Goal: Information Seeking & Learning: Check status

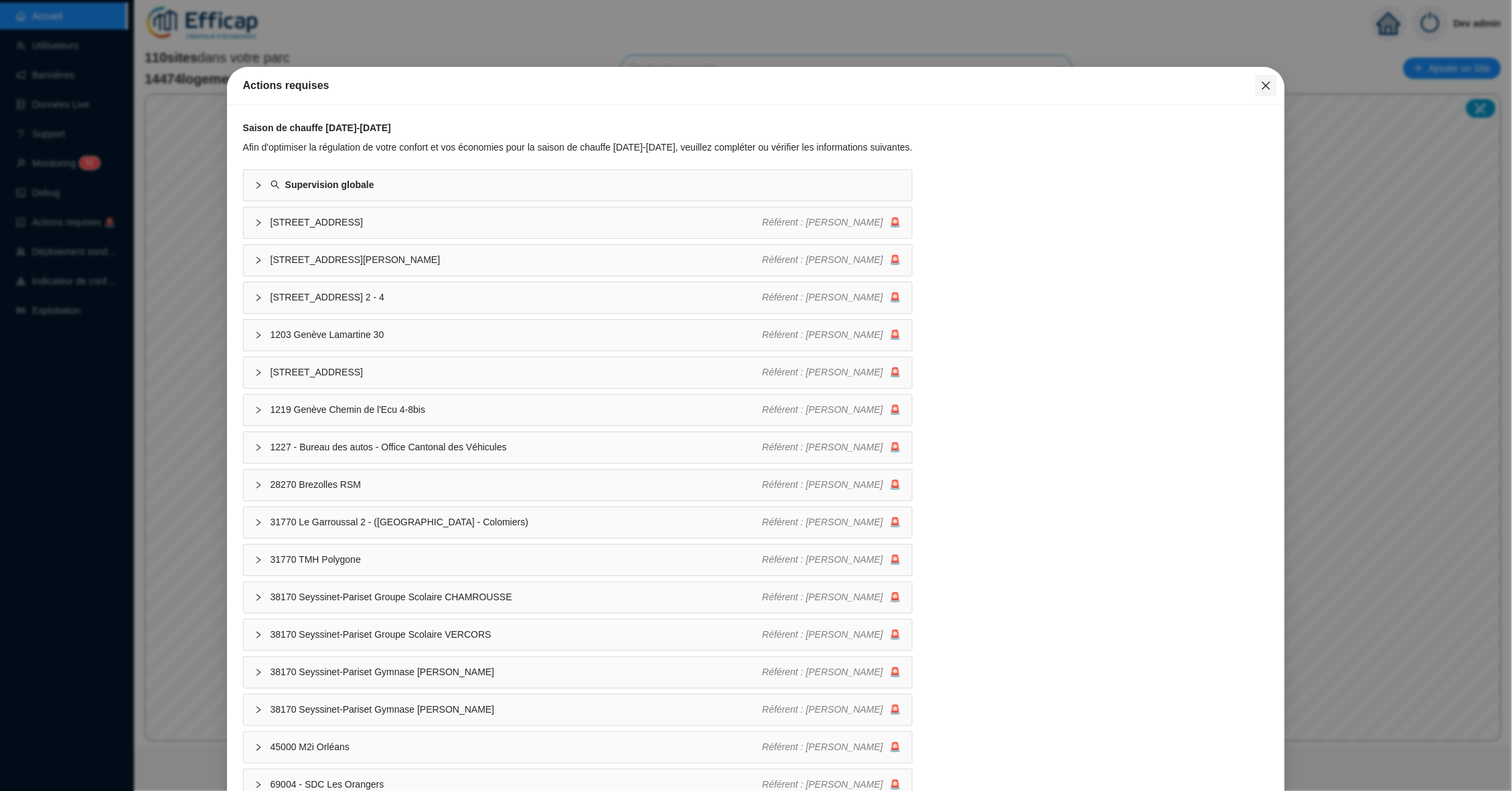
click at [1266, 78] on button "Close" at bounding box center [1266, 85] width 22 height 22
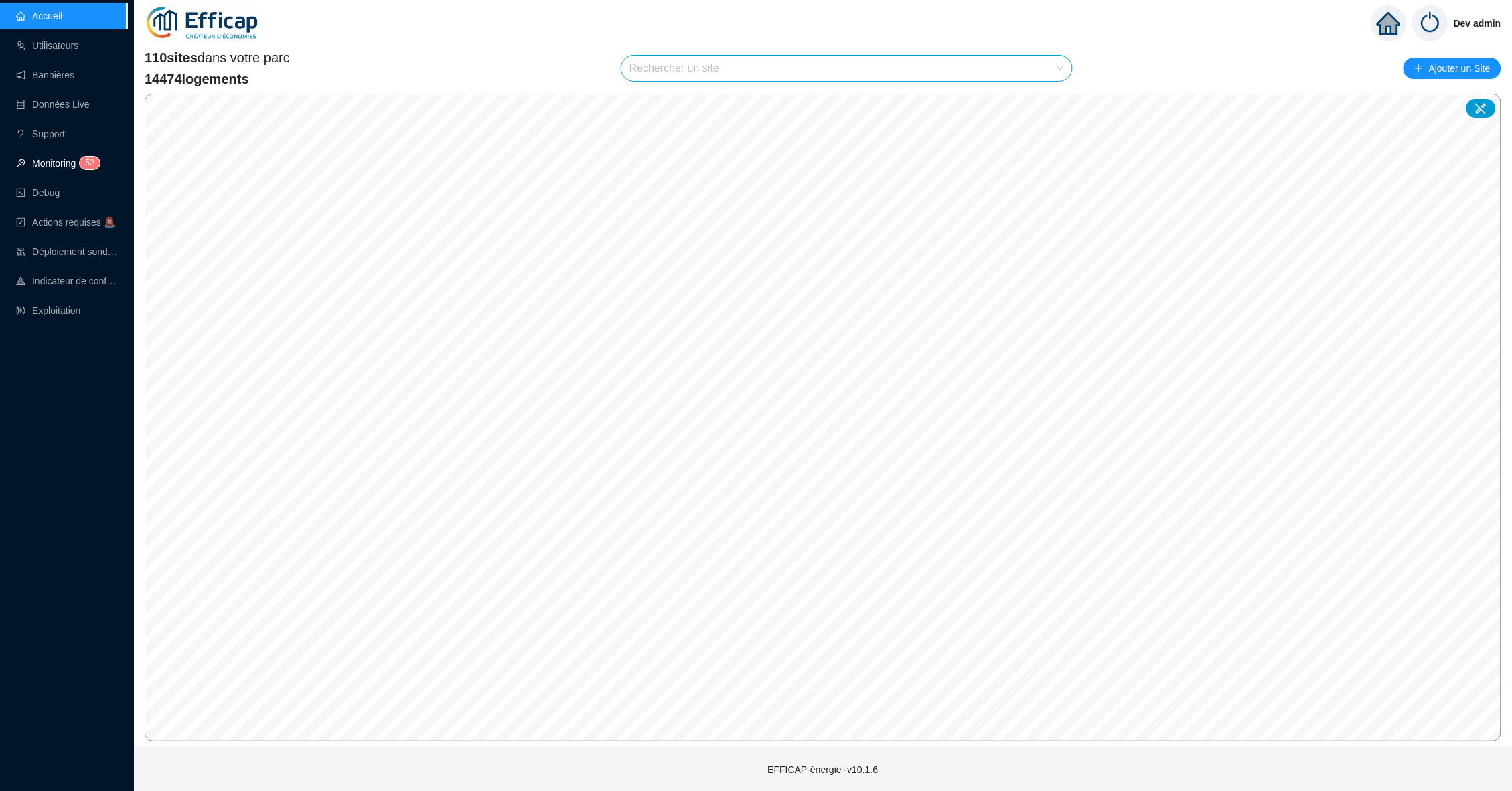
click at [90, 158] on link "Monitoring 5 2" at bounding box center [55, 163] width 79 height 10
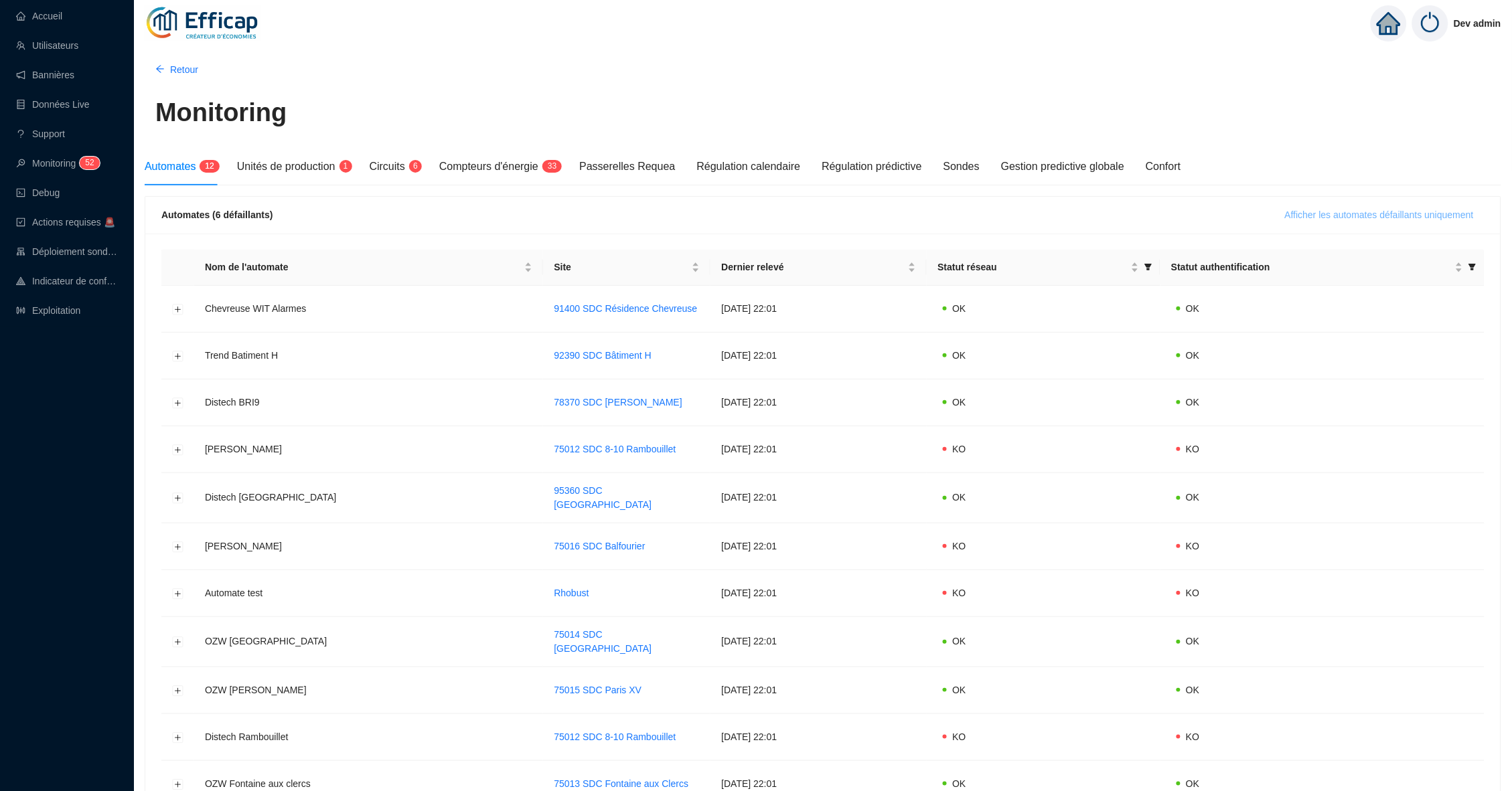
click at [1289, 221] on span "Afficher les automates défaillants uniquement" at bounding box center [1379, 215] width 188 height 14
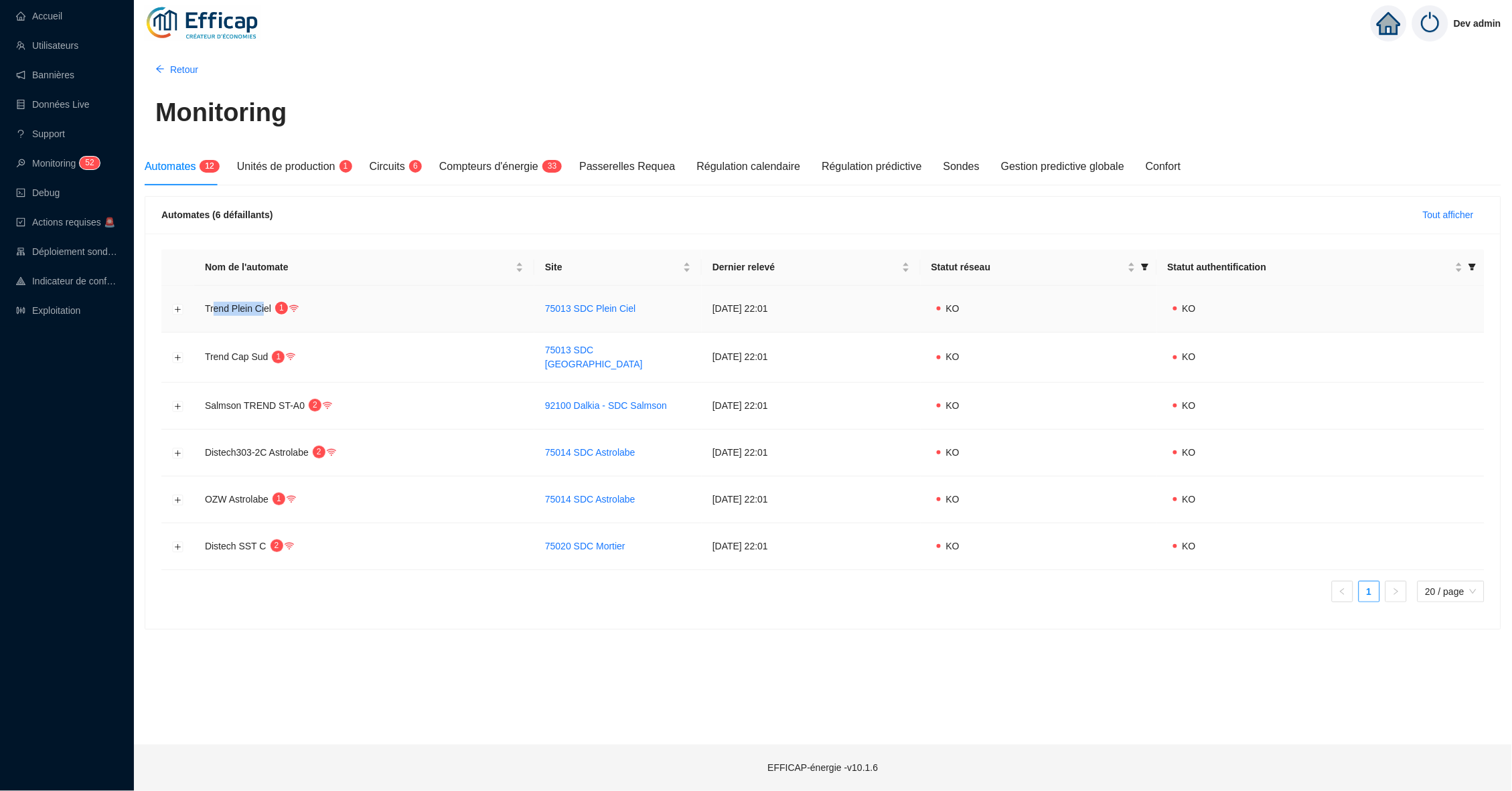
drag, startPoint x: 266, startPoint y: 307, endPoint x: 215, endPoint y: 307, distance: 51.0
click at [215, 307] on span "Trend Plein Ciel" at bounding box center [238, 309] width 66 height 10
click at [185, 535] on td at bounding box center [178, 547] width 33 height 47
click at [177, 542] on button "Développer la ligne" at bounding box center [178, 547] width 10 height 10
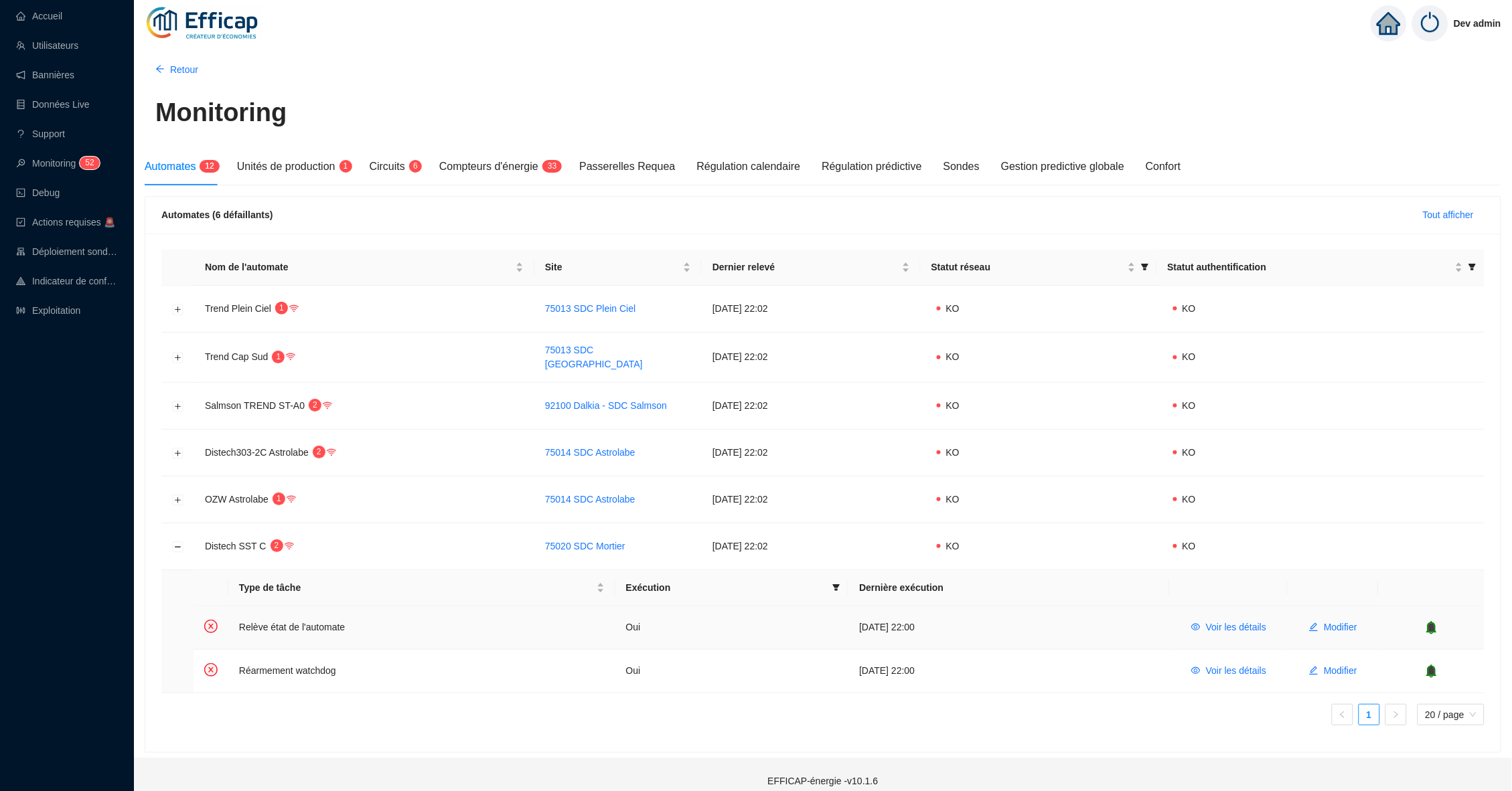
click at [1429, 624] on icon "bell" at bounding box center [1431, 627] width 13 height 13
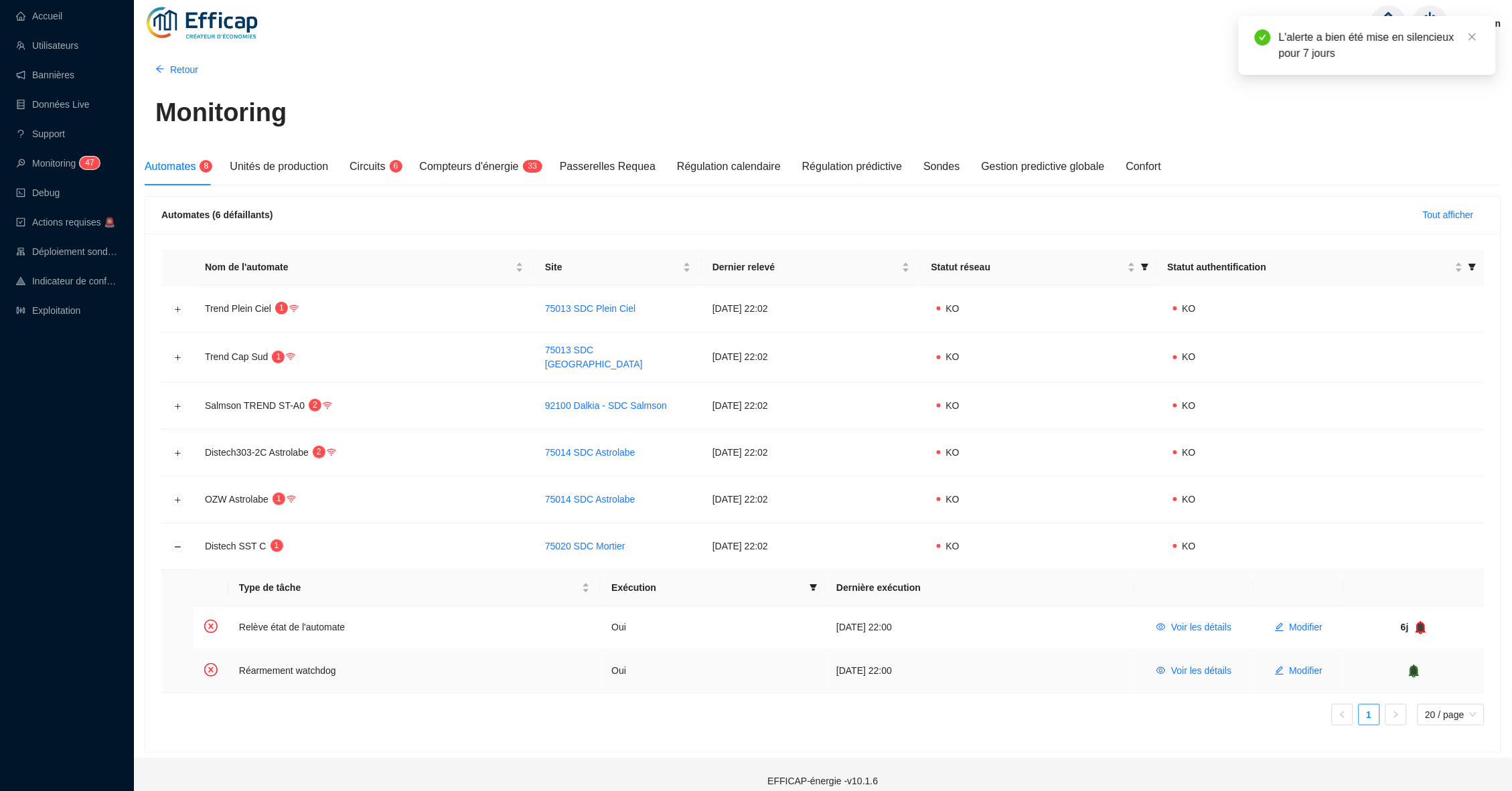
click at [1415, 666] on icon "bell" at bounding box center [1414, 671] width 9 height 10
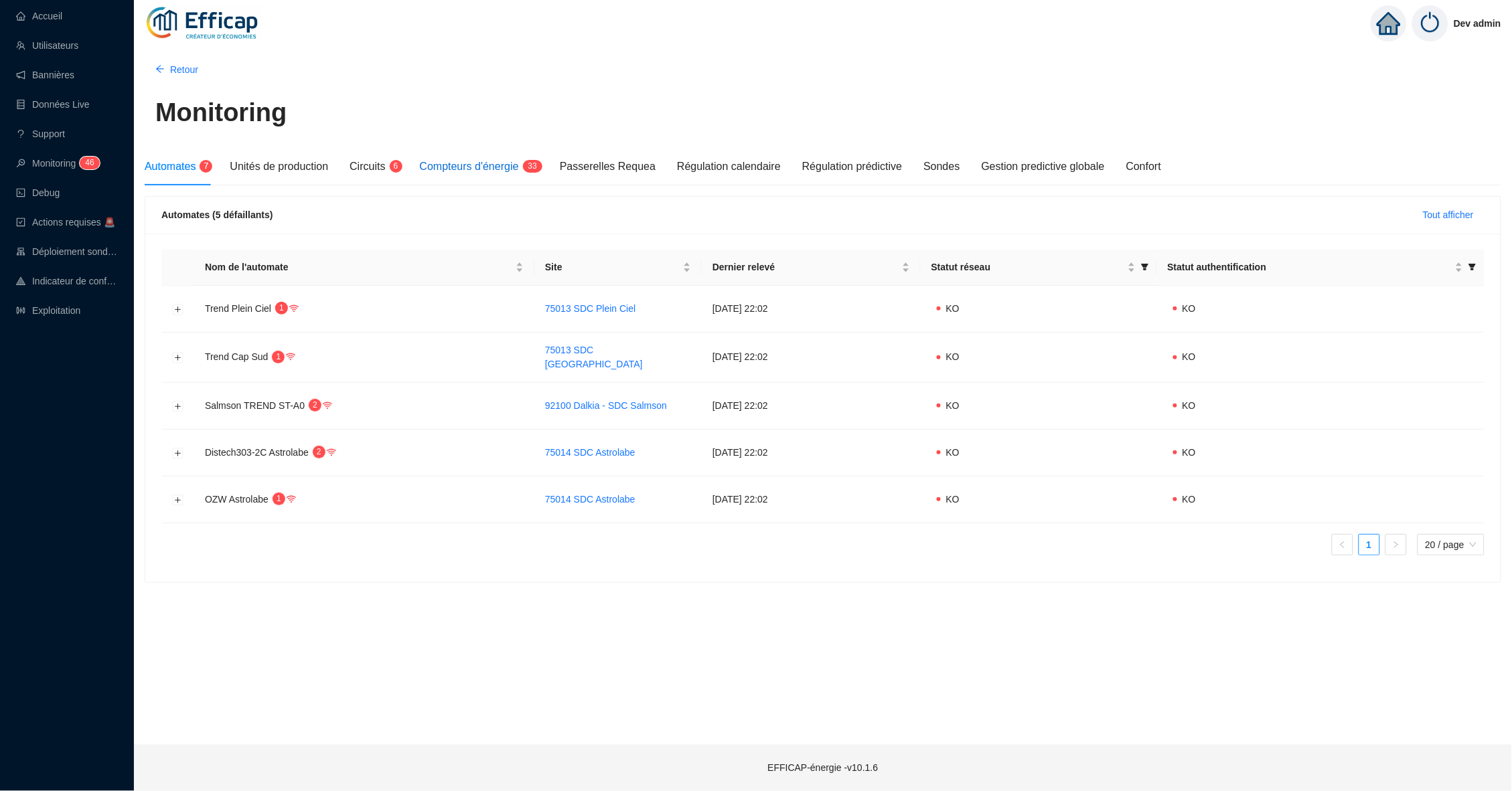
click at [506, 171] on span "Compteurs d'énergie" at bounding box center [469, 166] width 99 height 11
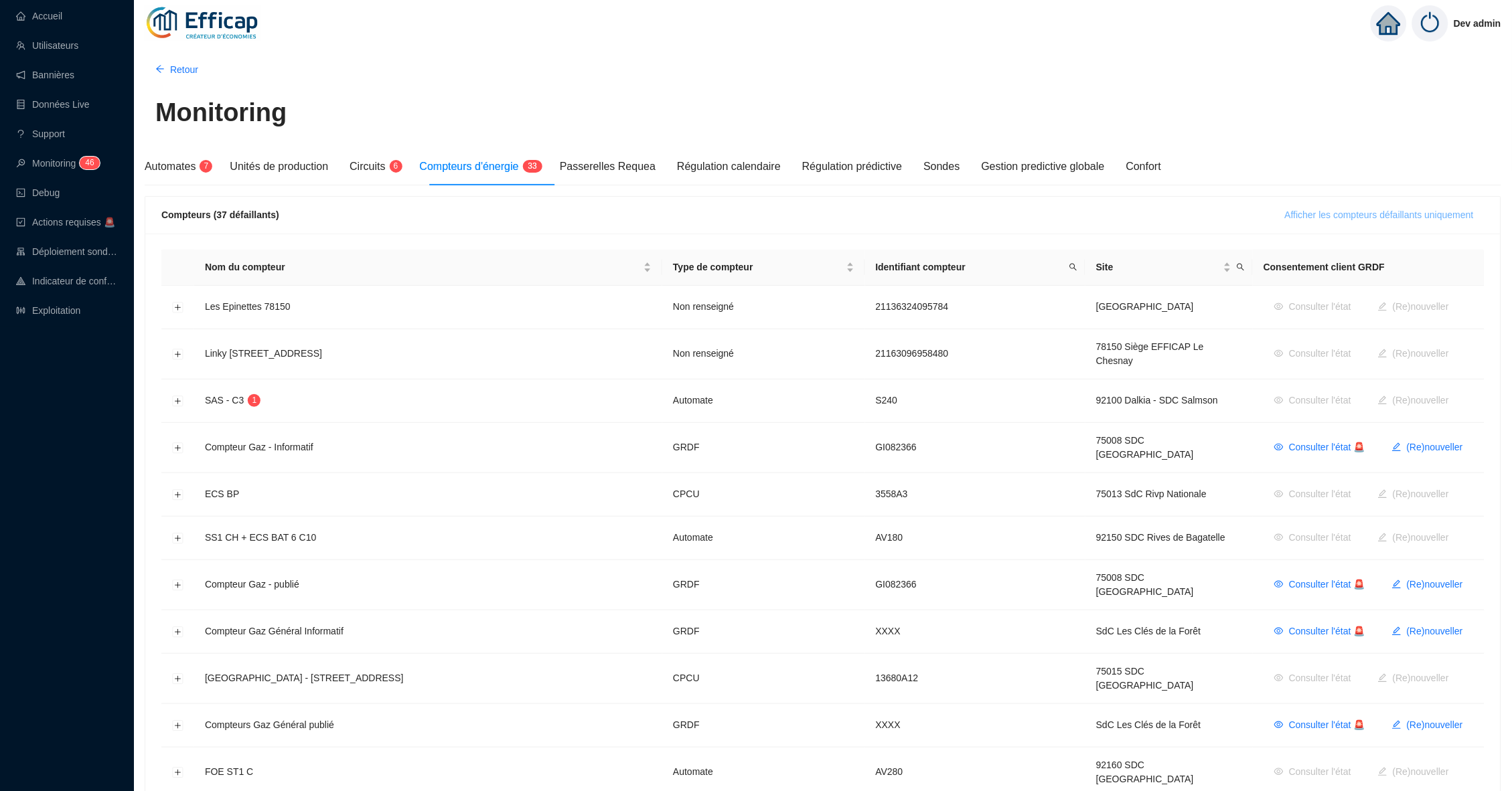
click at [1331, 215] on span "Afficher les compteurs défaillants uniquement" at bounding box center [1379, 215] width 188 height 14
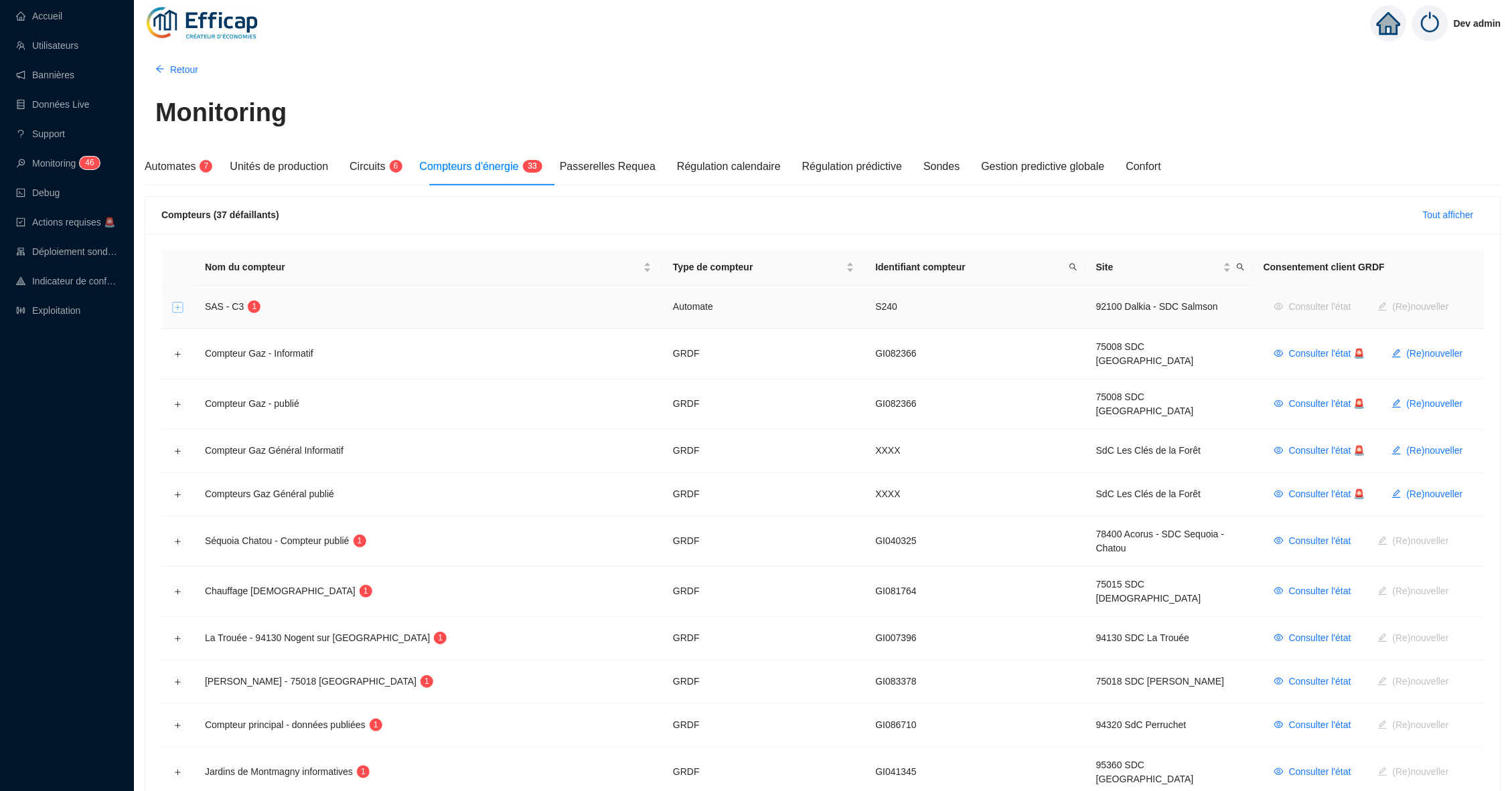
click at [177, 307] on button "Développer la ligne" at bounding box center [178, 308] width 10 height 10
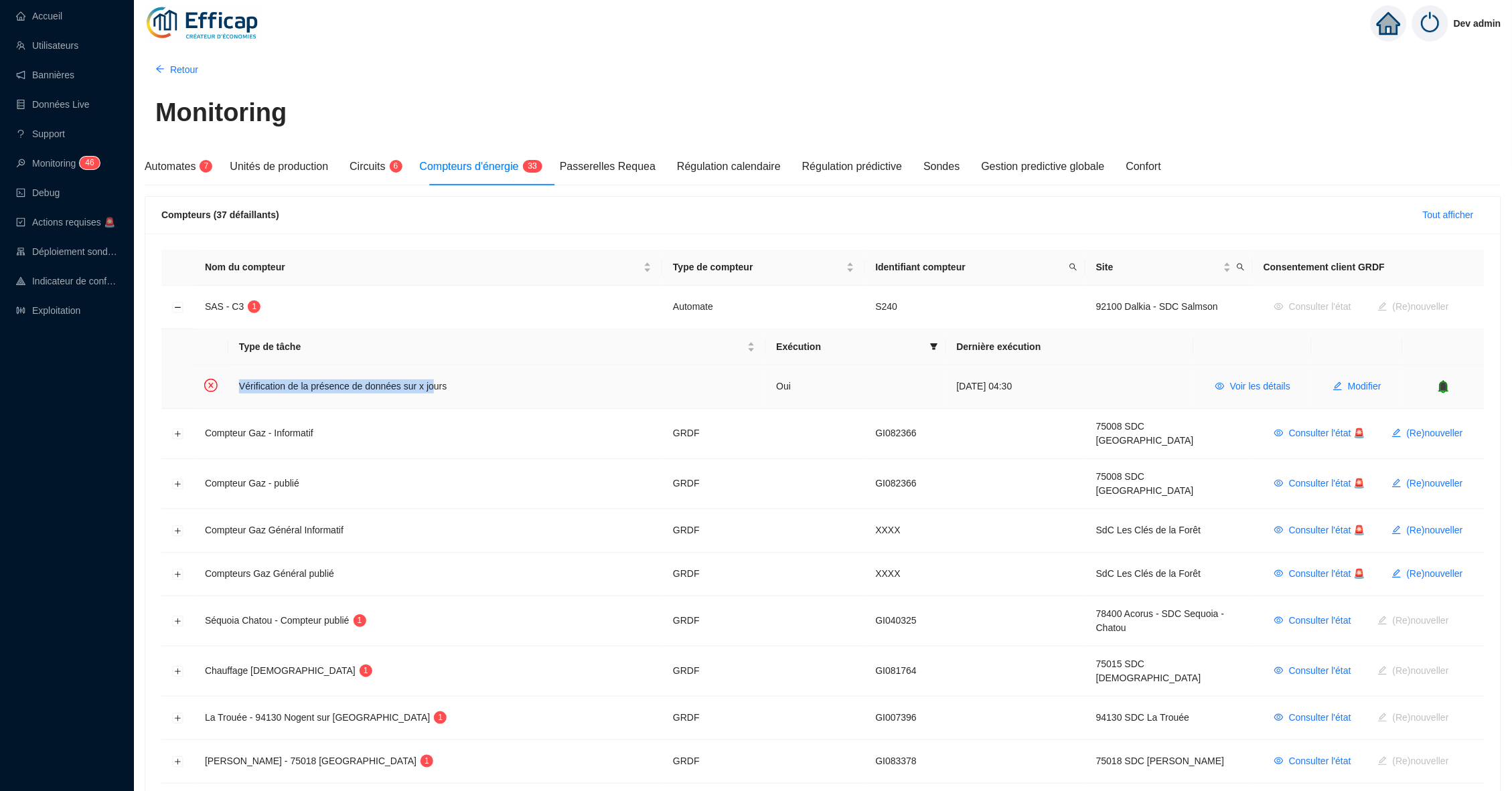
drag, startPoint x: 447, startPoint y: 385, endPoint x: 310, endPoint y: 376, distance: 137.3
click at [310, 376] on td "Vérification de la présence de données sur x jours" at bounding box center [497, 386] width 537 height 43
click at [177, 304] on button "Réduire la ligne" at bounding box center [178, 308] width 10 height 10
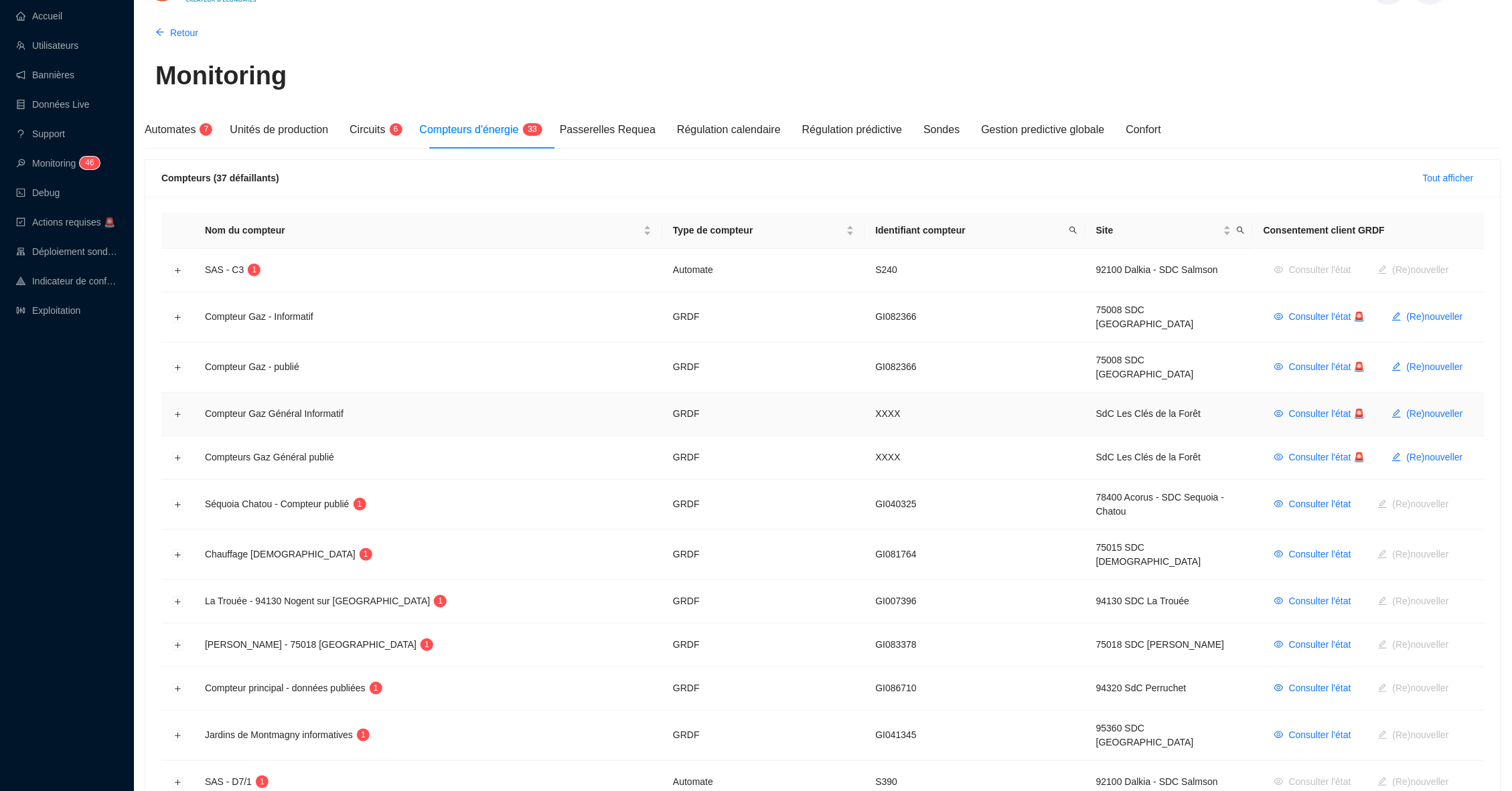
scroll to position [29, 0]
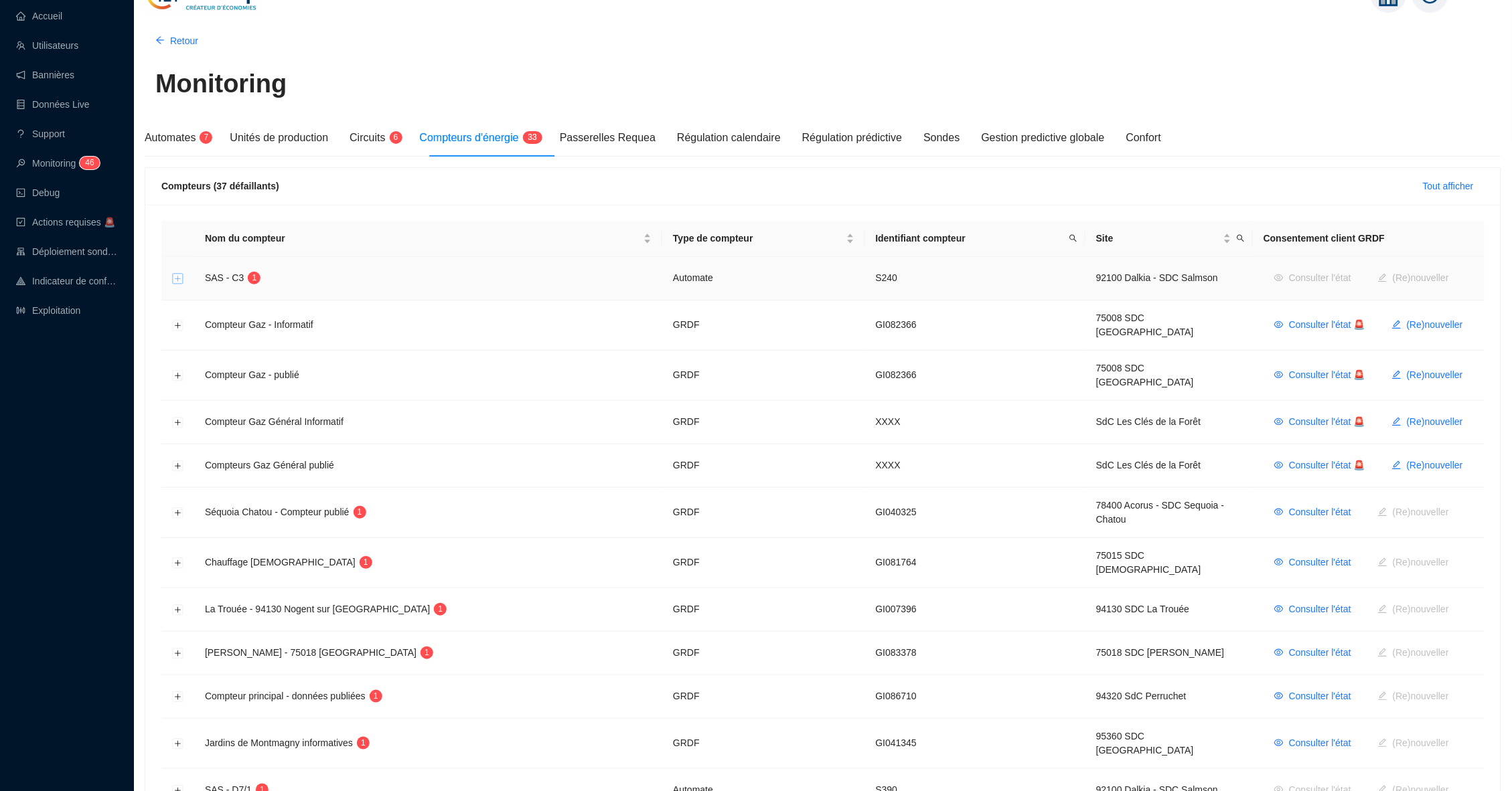
click at [175, 279] on button "Développer la ligne" at bounding box center [178, 279] width 10 height 10
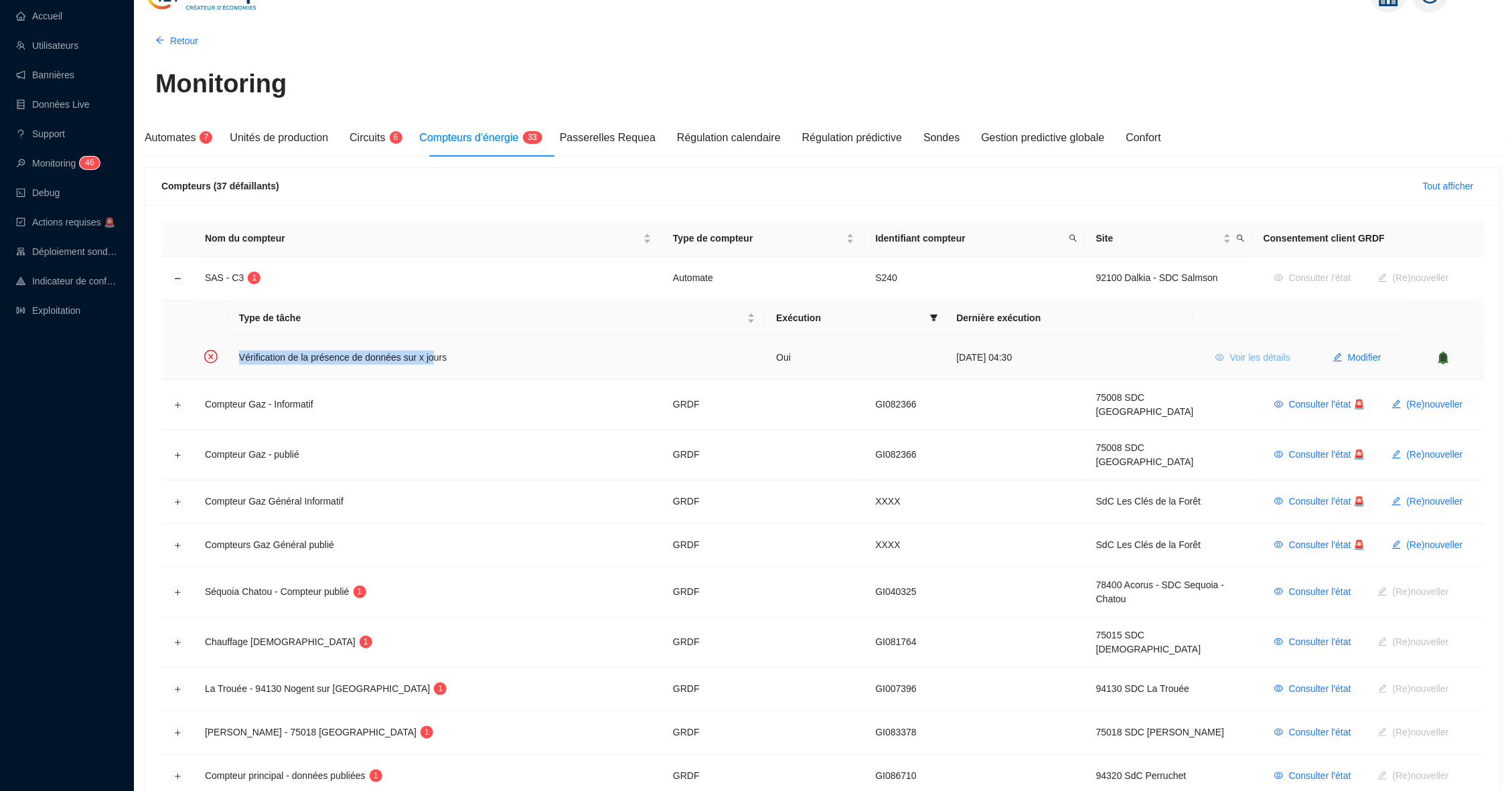
click at [1262, 352] on span "Voir les détails" at bounding box center [1260, 358] width 60 height 14
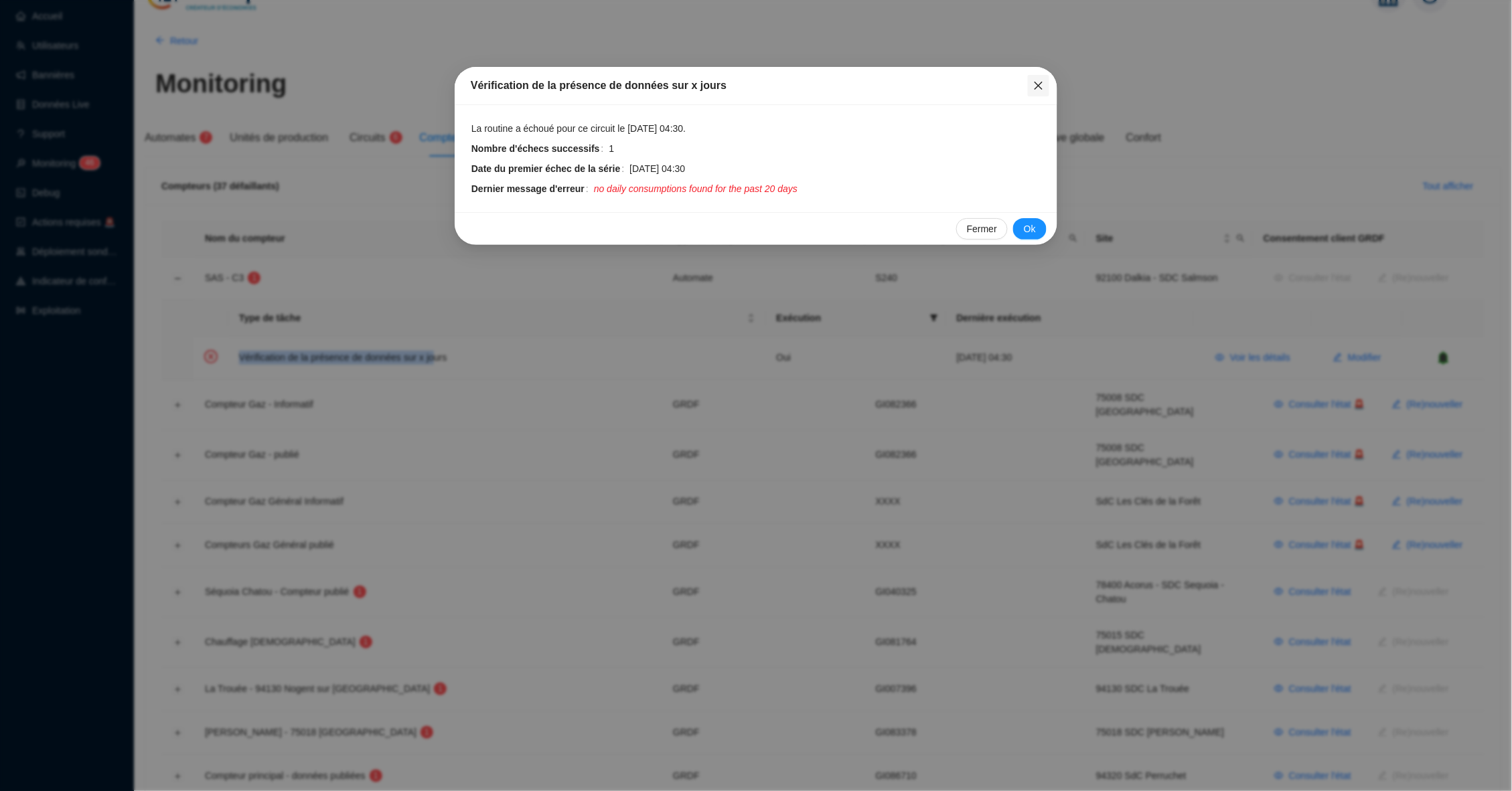
click at [1047, 83] on span "Fermer" at bounding box center [1038, 85] width 22 height 10
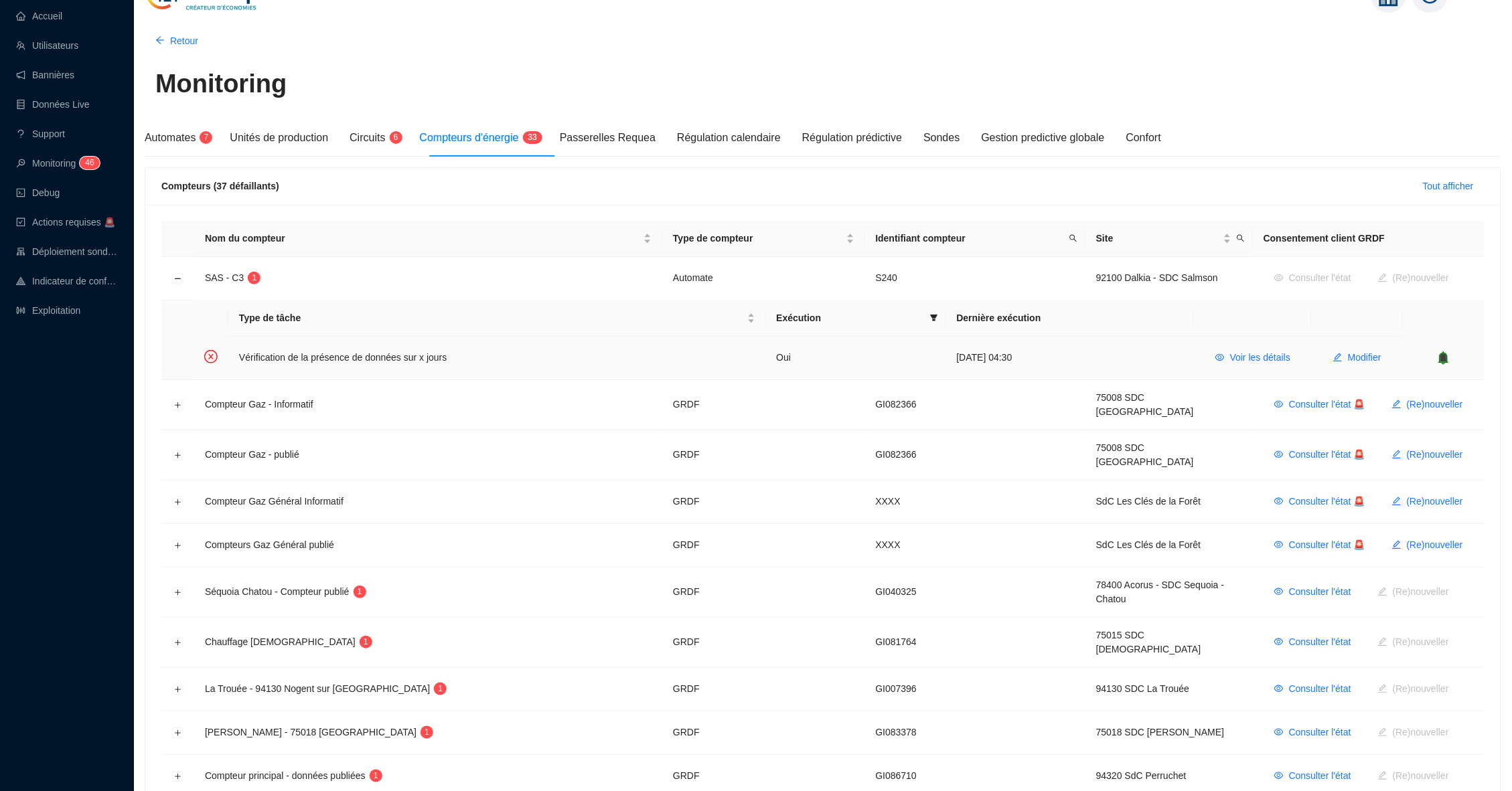
click at [1454, 355] on div at bounding box center [1443, 358] width 60 height 13
click at [1444, 358] on icon "bell" at bounding box center [1444, 357] width 9 height 10
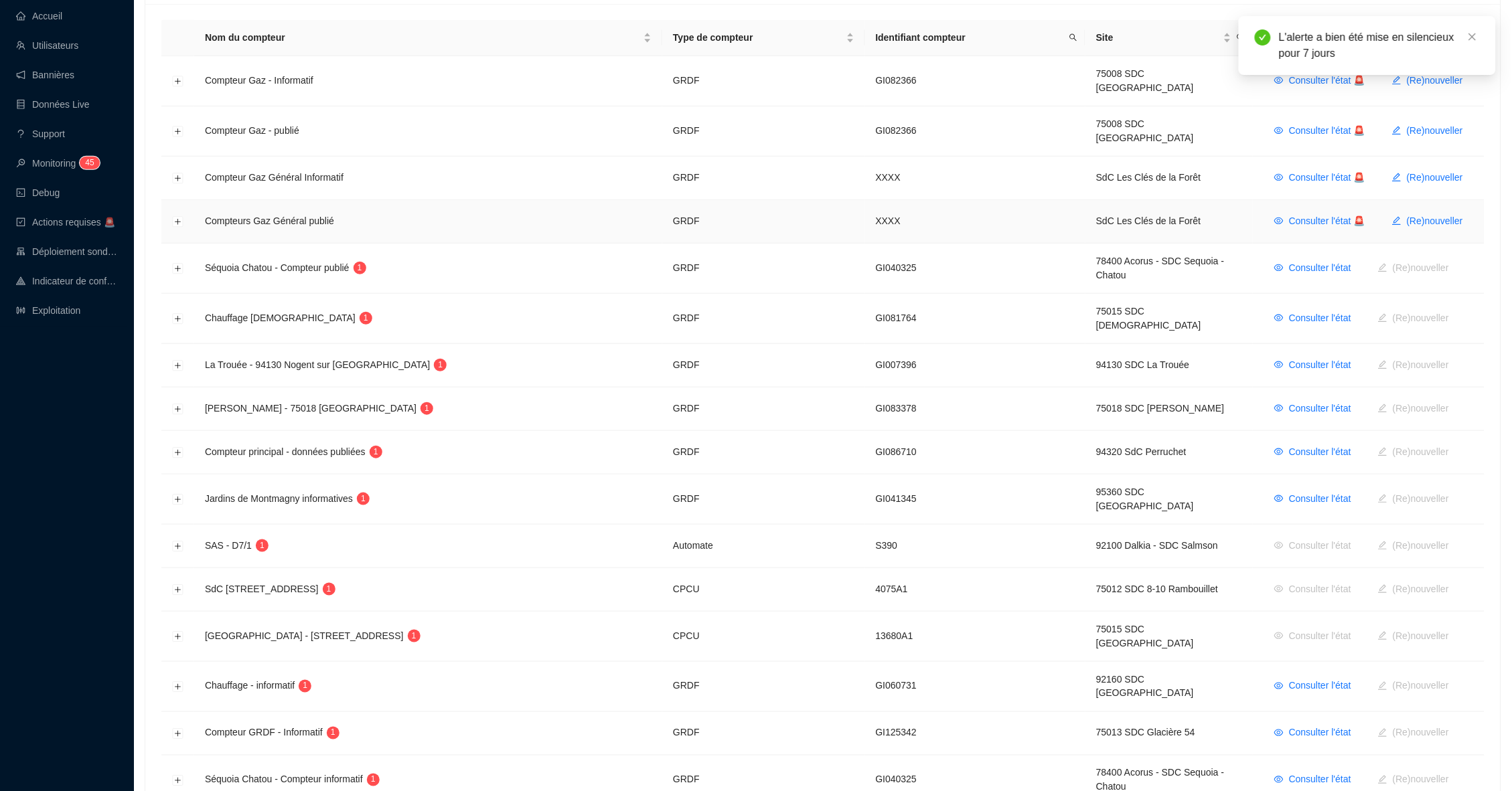
scroll to position [238, 0]
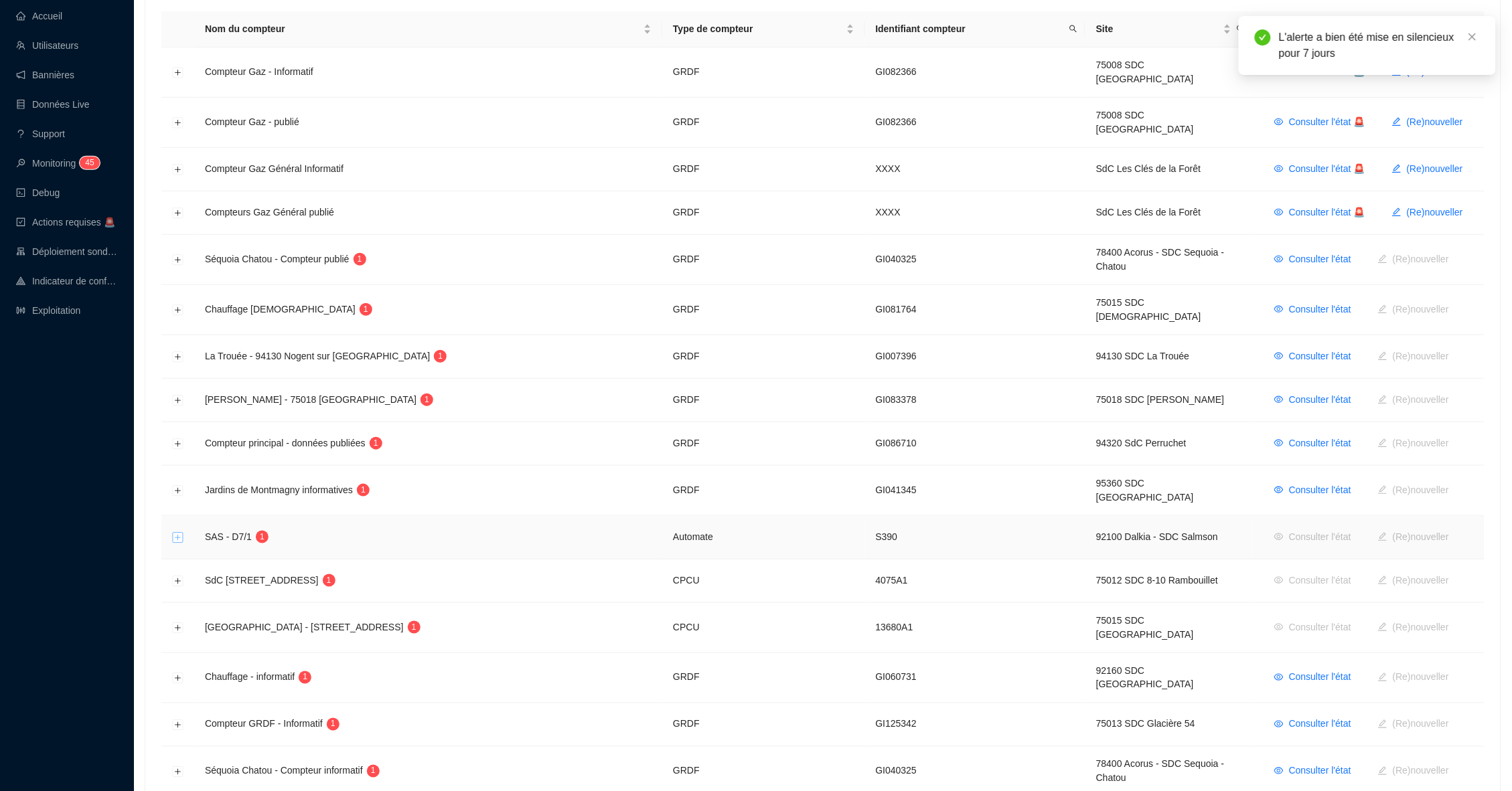
click at [181, 533] on button "Développer la ligne" at bounding box center [178, 538] width 10 height 10
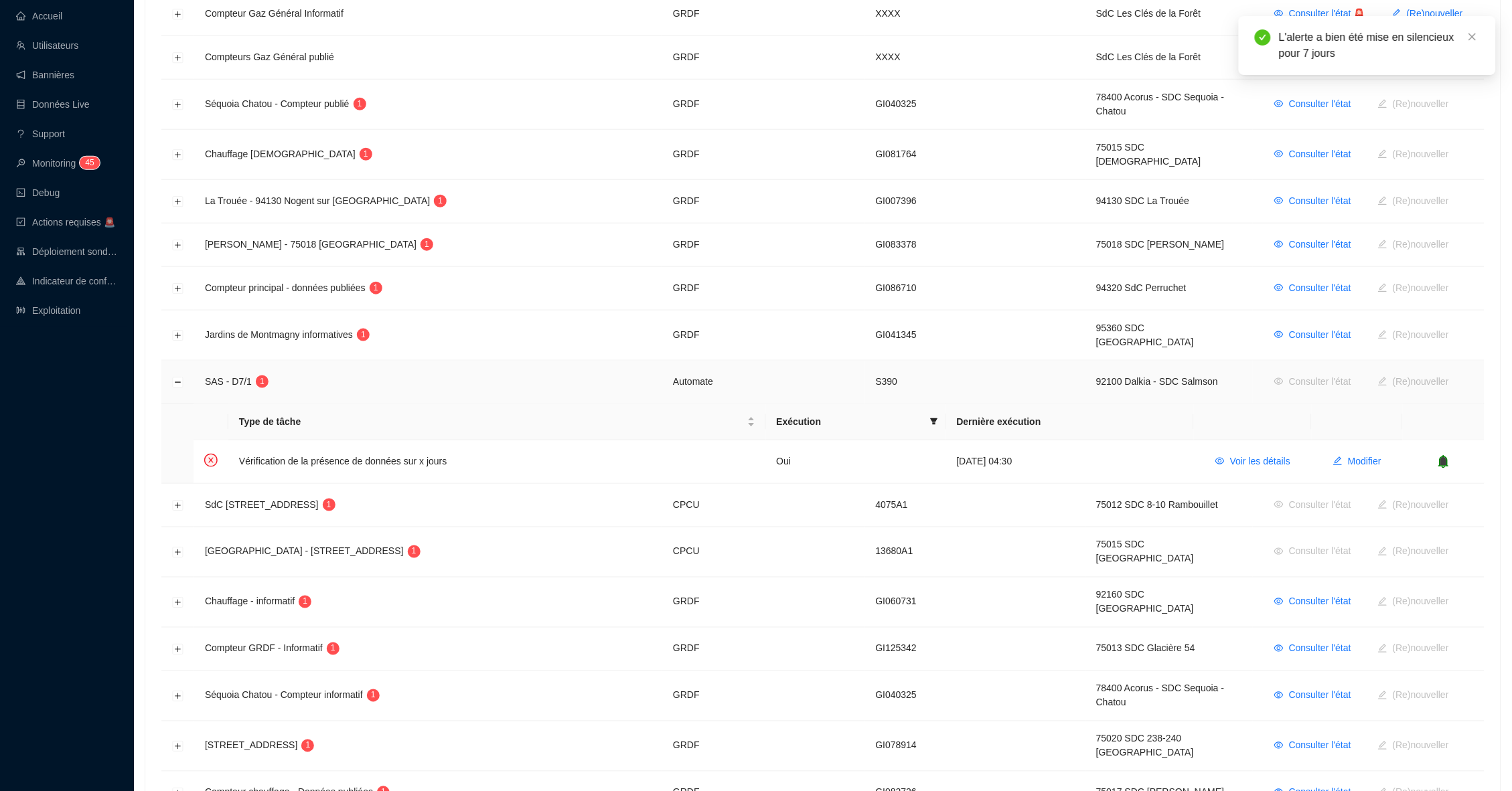
scroll to position [433, 0]
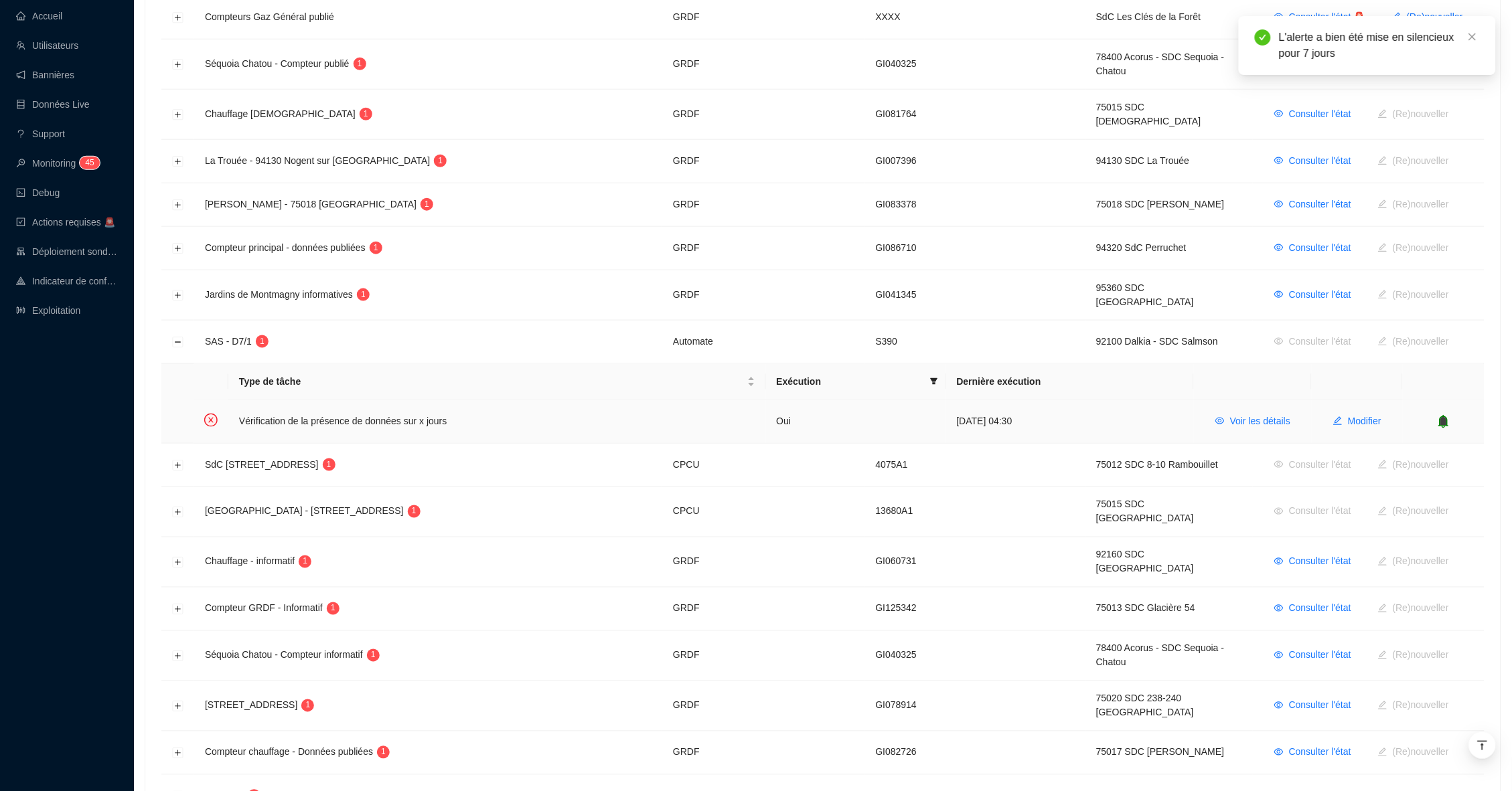
click at [1444, 416] on icon "bell" at bounding box center [1444, 420] width 9 height 10
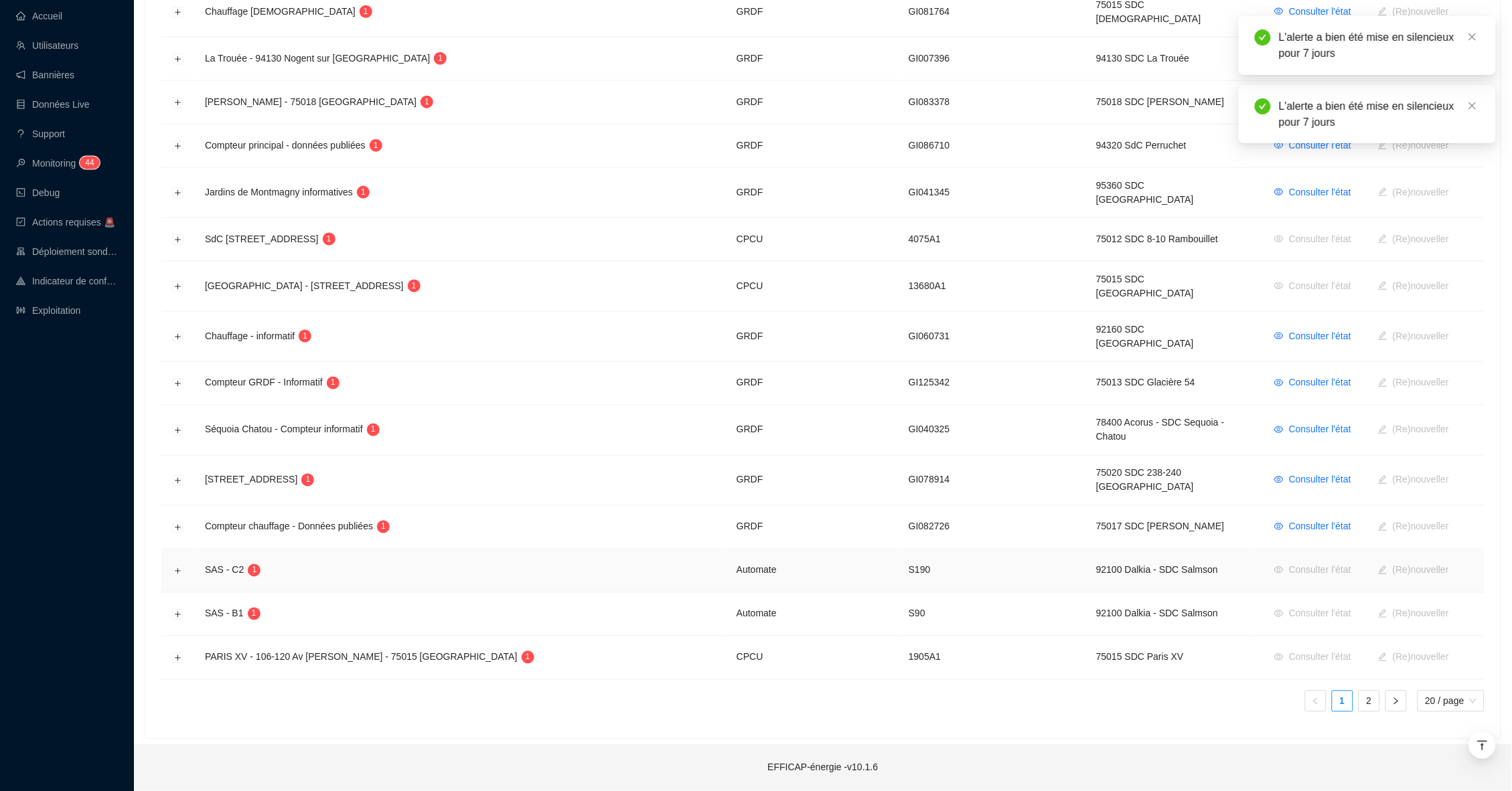
scroll to position [571, 0]
click at [180, 566] on button "Développer la ligne" at bounding box center [178, 571] width 10 height 10
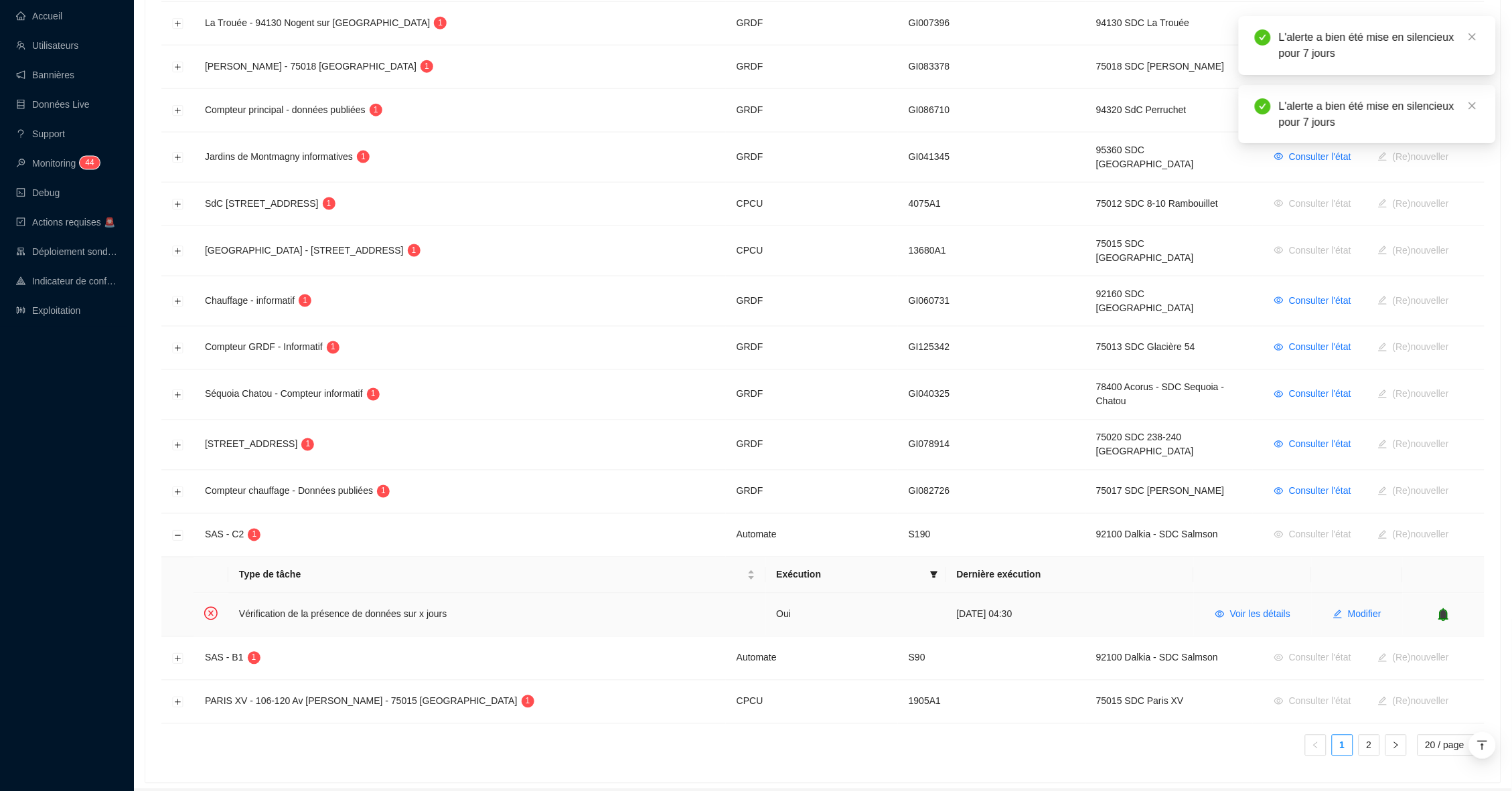
click at [1446, 610] on icon "bell" at bounding box center [1444, 614] width 9 height 10
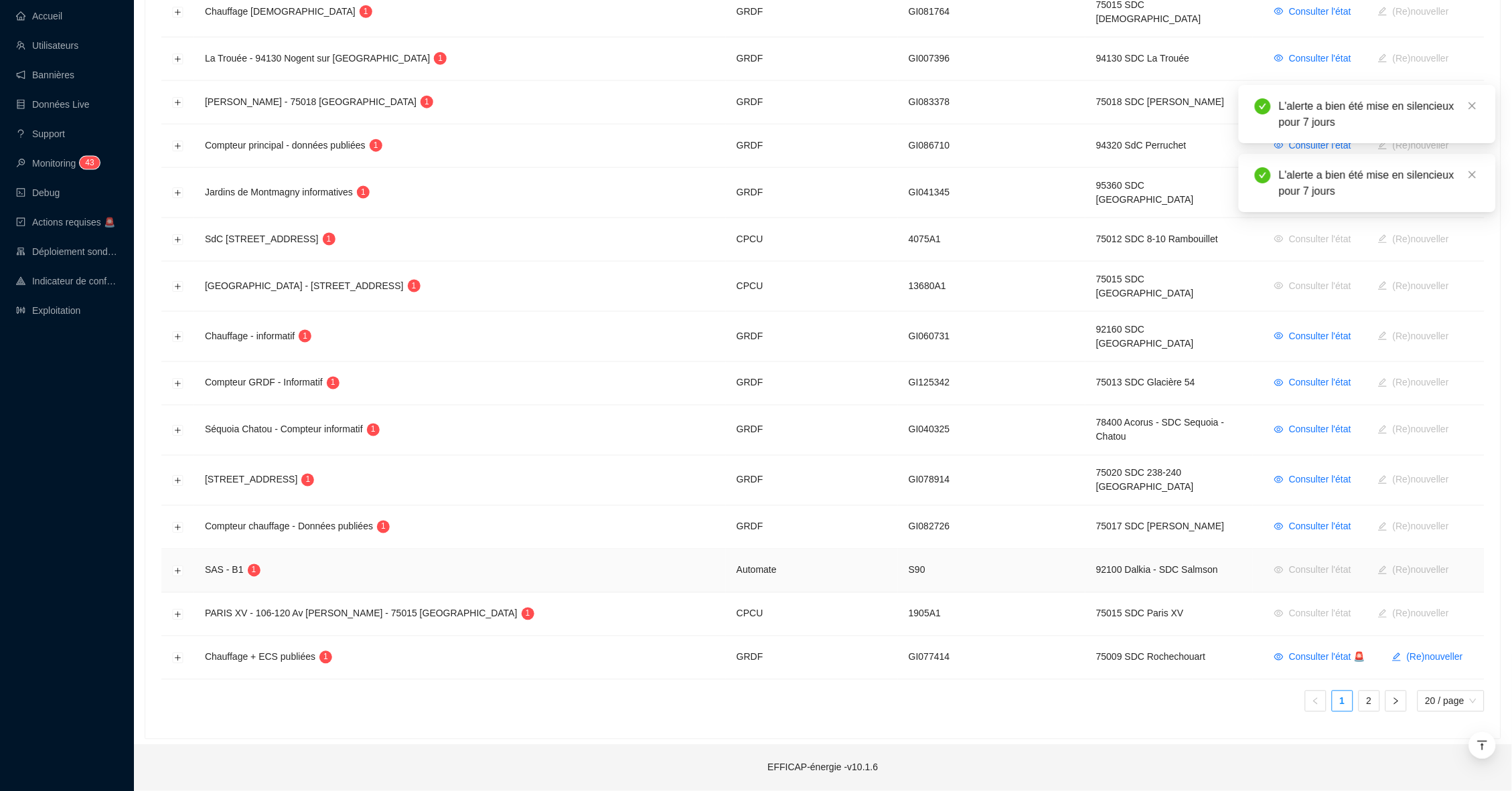
scroll to position [492, 0]
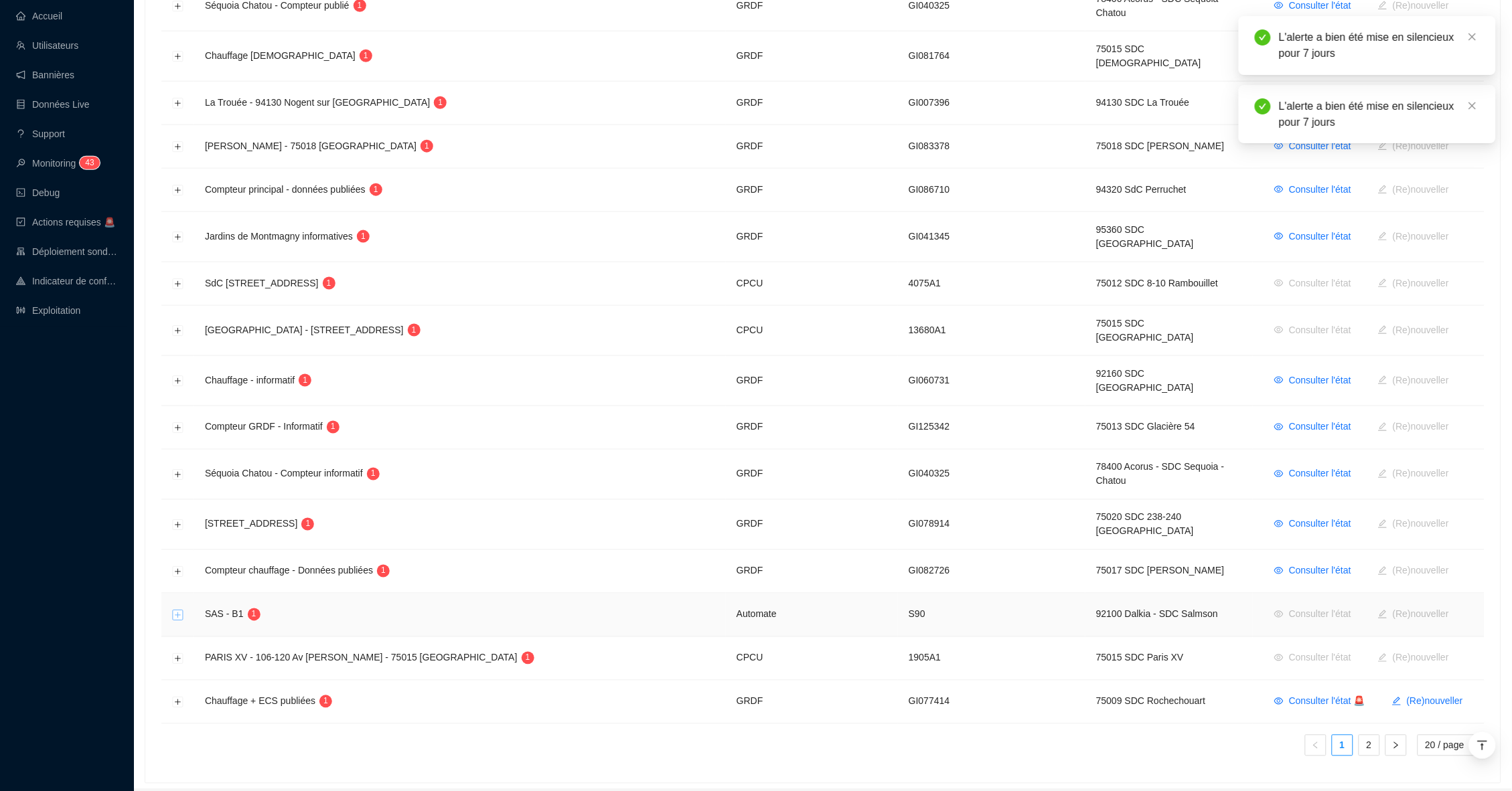
click at [176, 610] on button "Développer la ligne" at bounding box center [178, 616] width 10 height 10
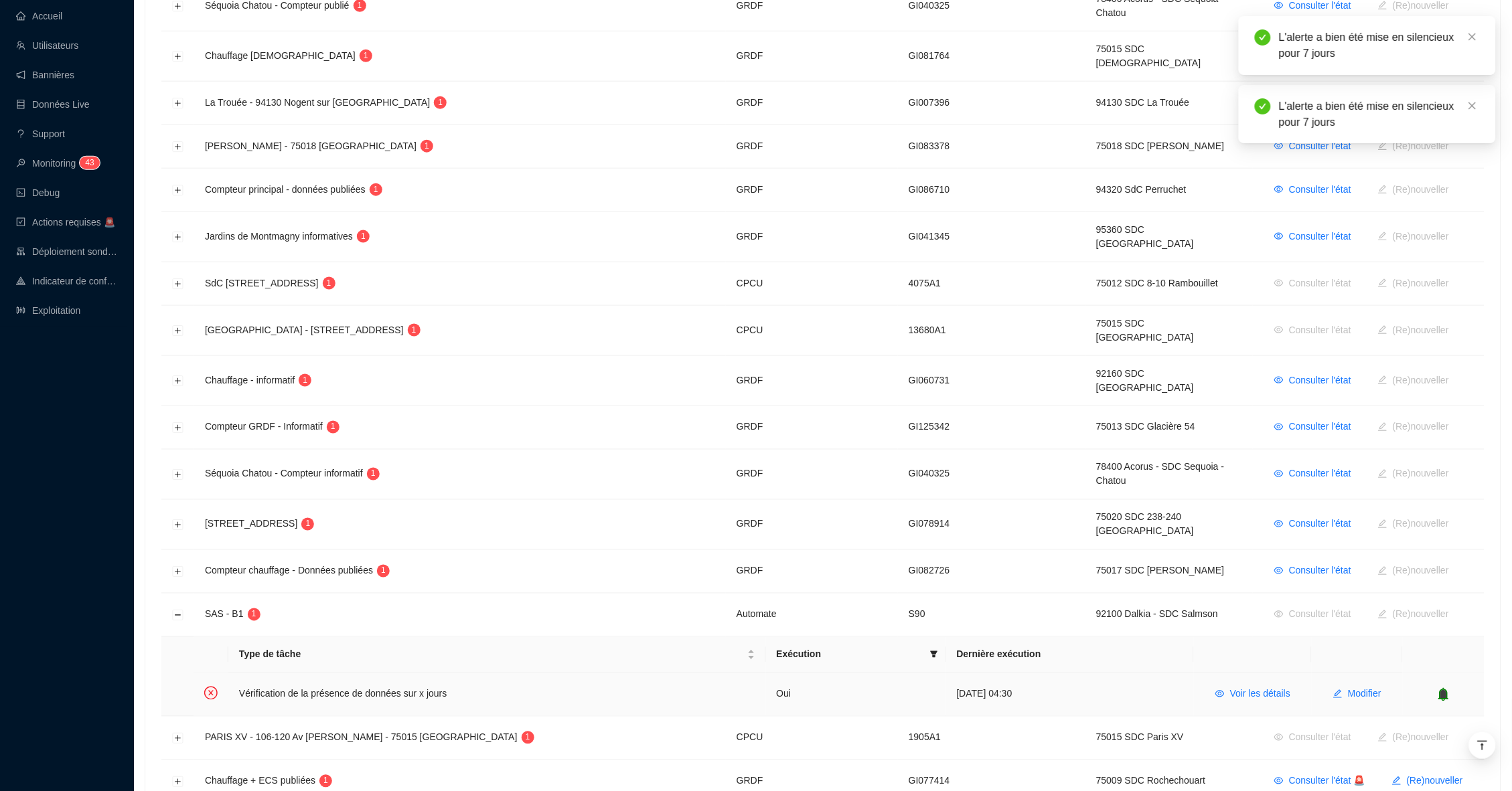
click at [1444, 688] on icon "bell" at bounding box center [1444, 694] width 10 height 13
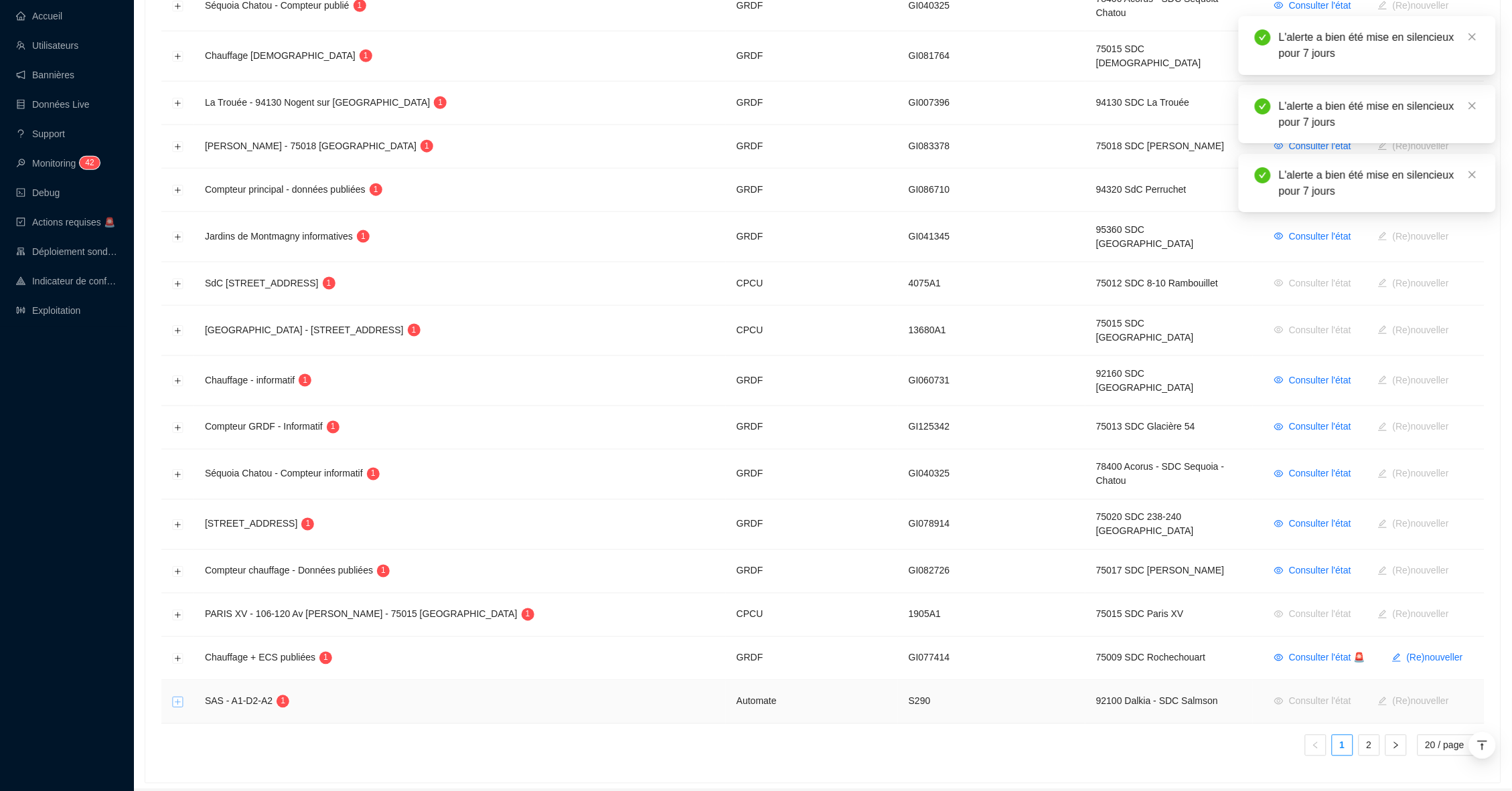
click at [177, 698] on button "Développer la ligne" at bounding box center [178, 703] width 10 height 10
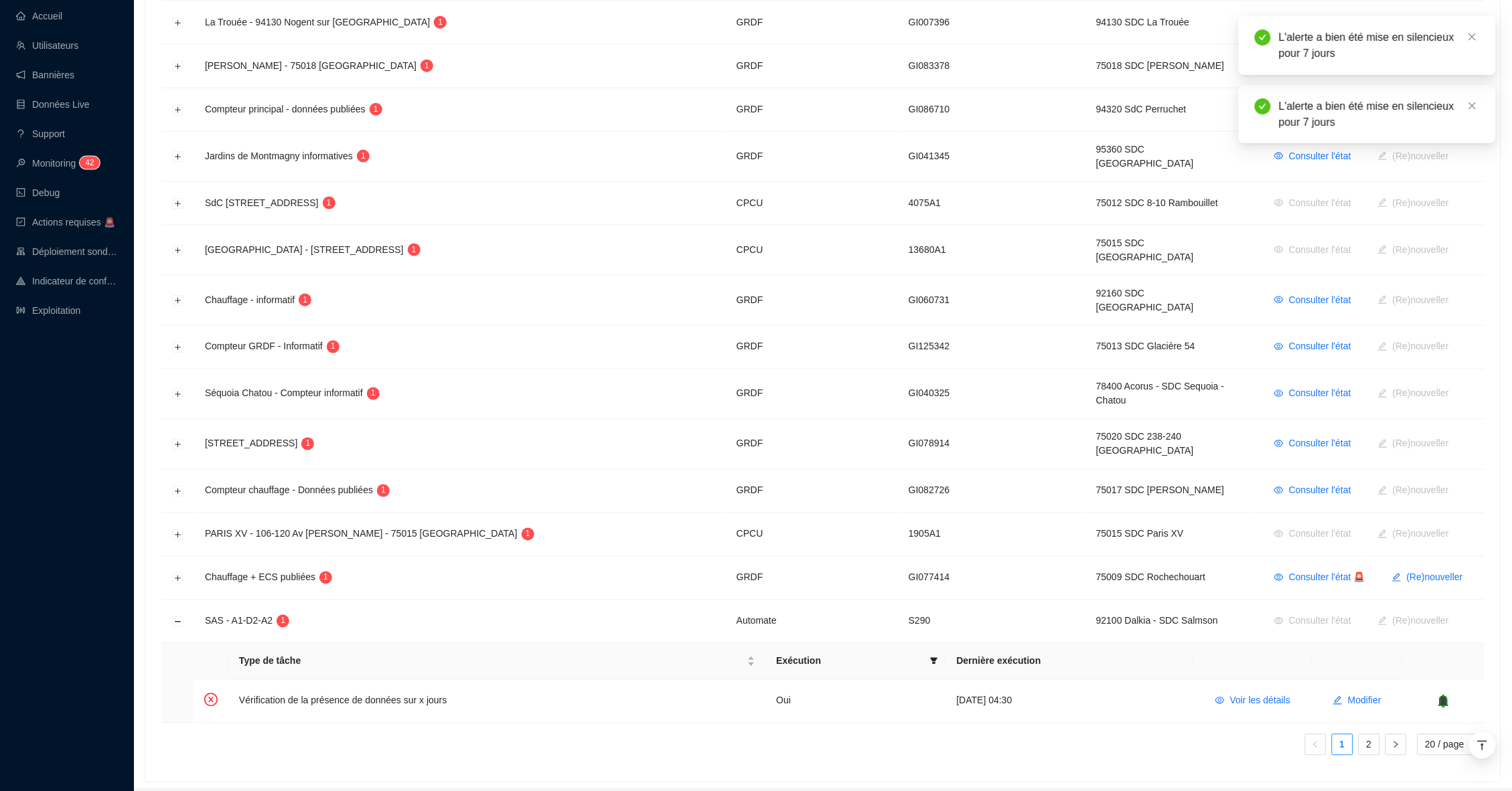
scroll to position [571, 0]
click at [1450, 695] on icon "bell" at bounding box center [1443, 701] width 13 height 13
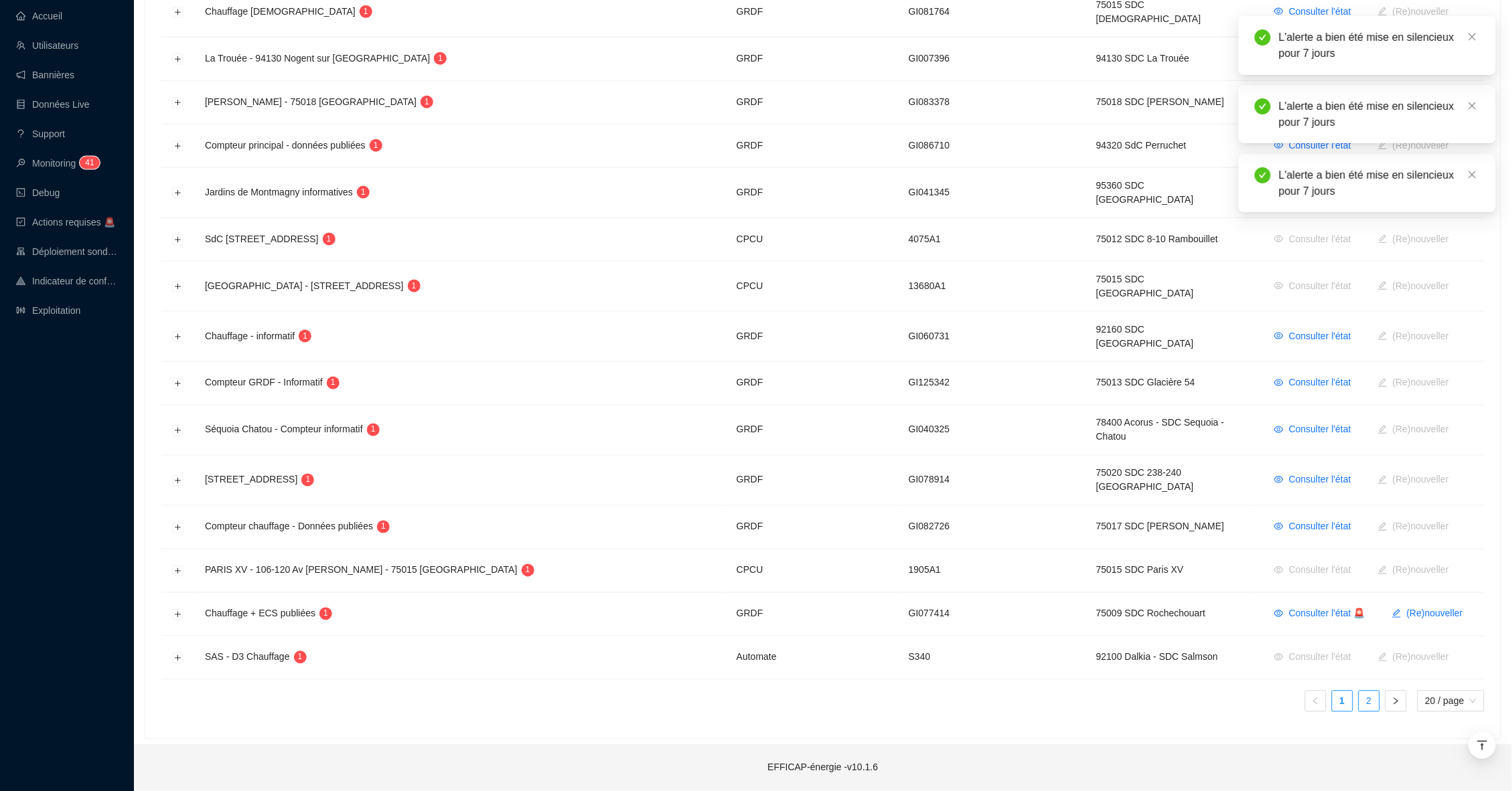
scroll to position [492, 0]
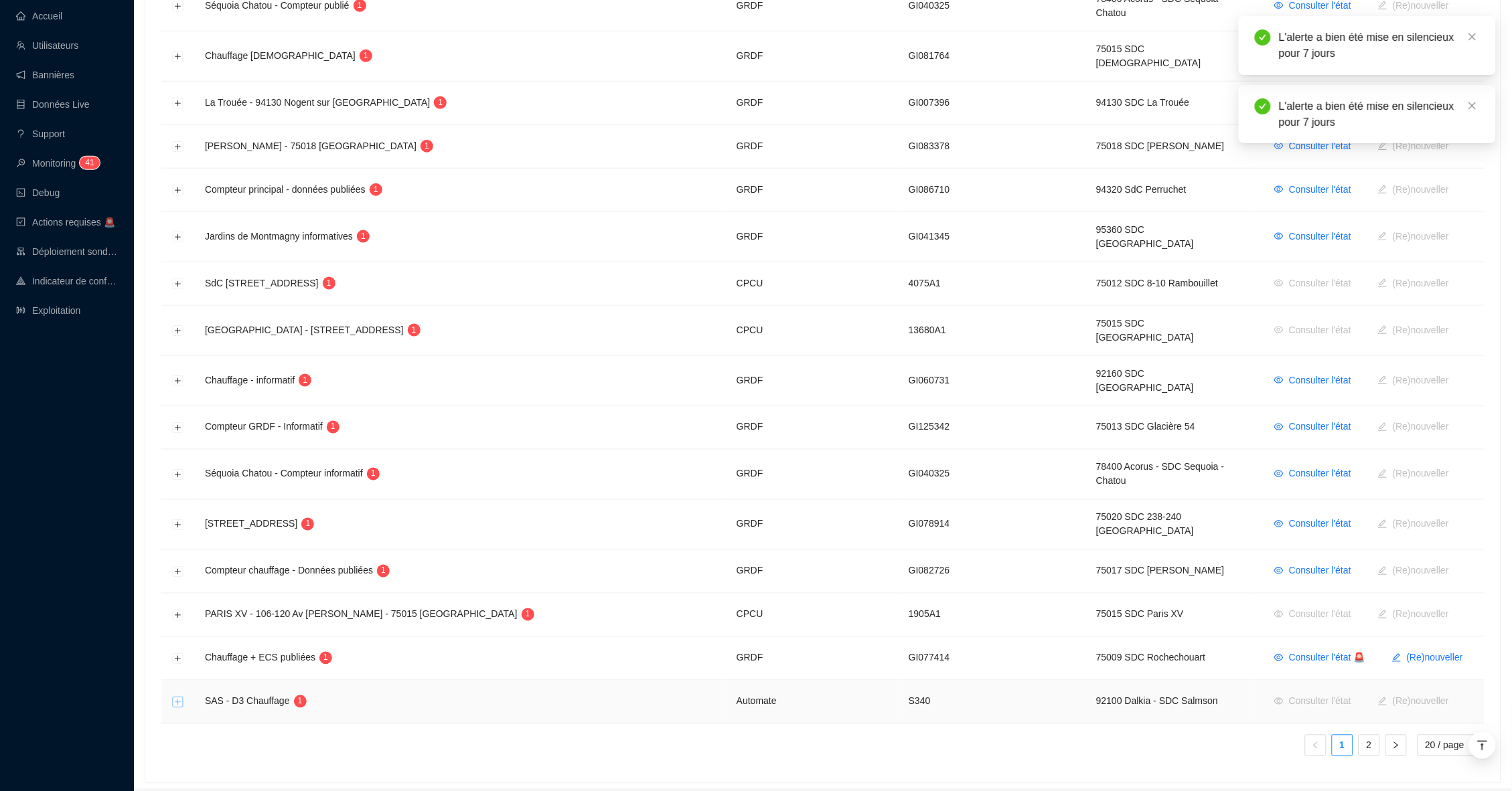
click at [181, 698] on button "Développer la ligne" at bounding box center [178, 703] width 10 height 10
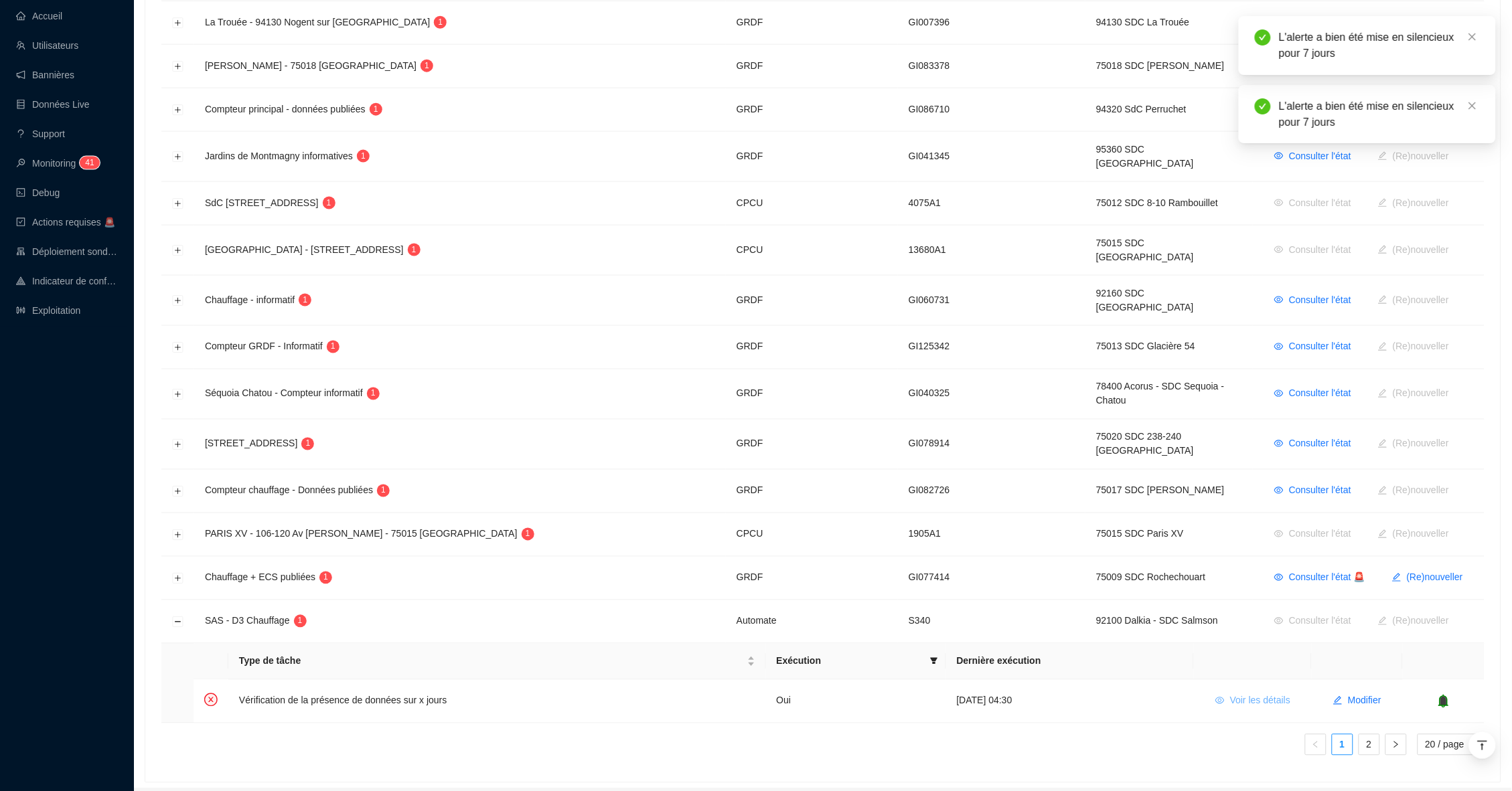
scroll to position [571, 0]
click at [1449, 695] on icon "bell" at bounding box center [1444, 701] width 10 height 13
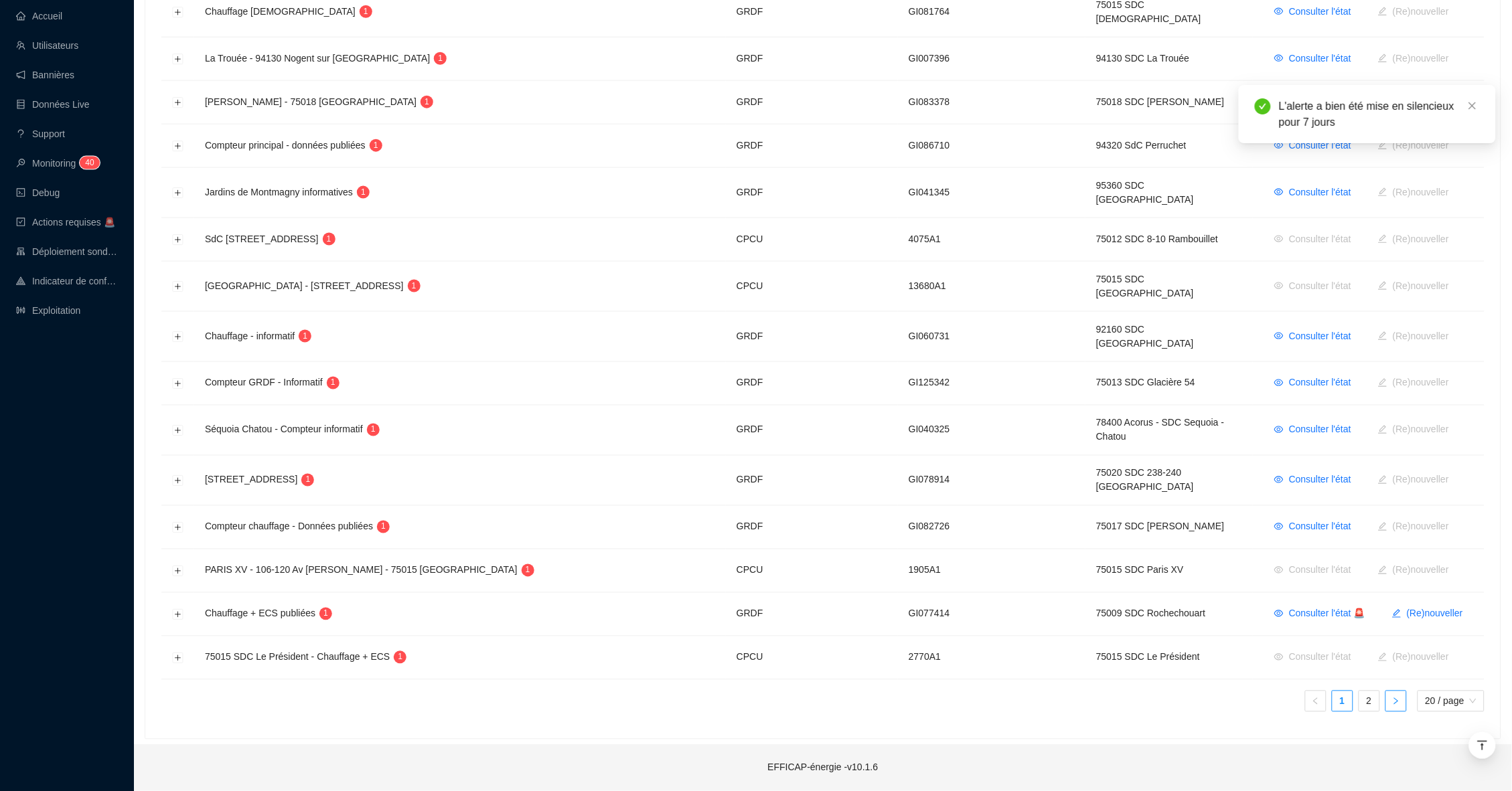
scroll to position [492, 0]
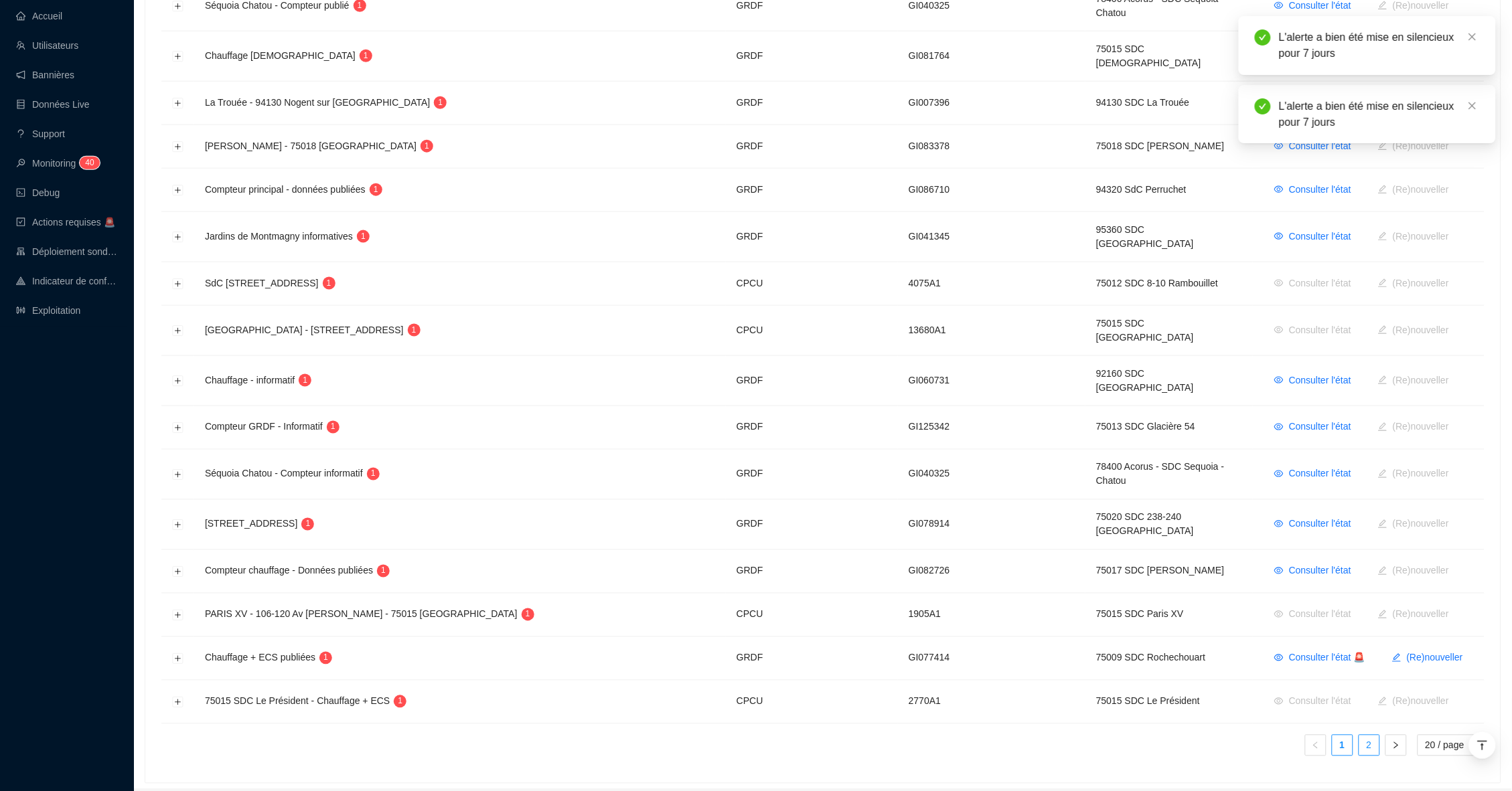
click at [1365, 735] on link "2" at bounding box center [1369, 745] width 20 height 20
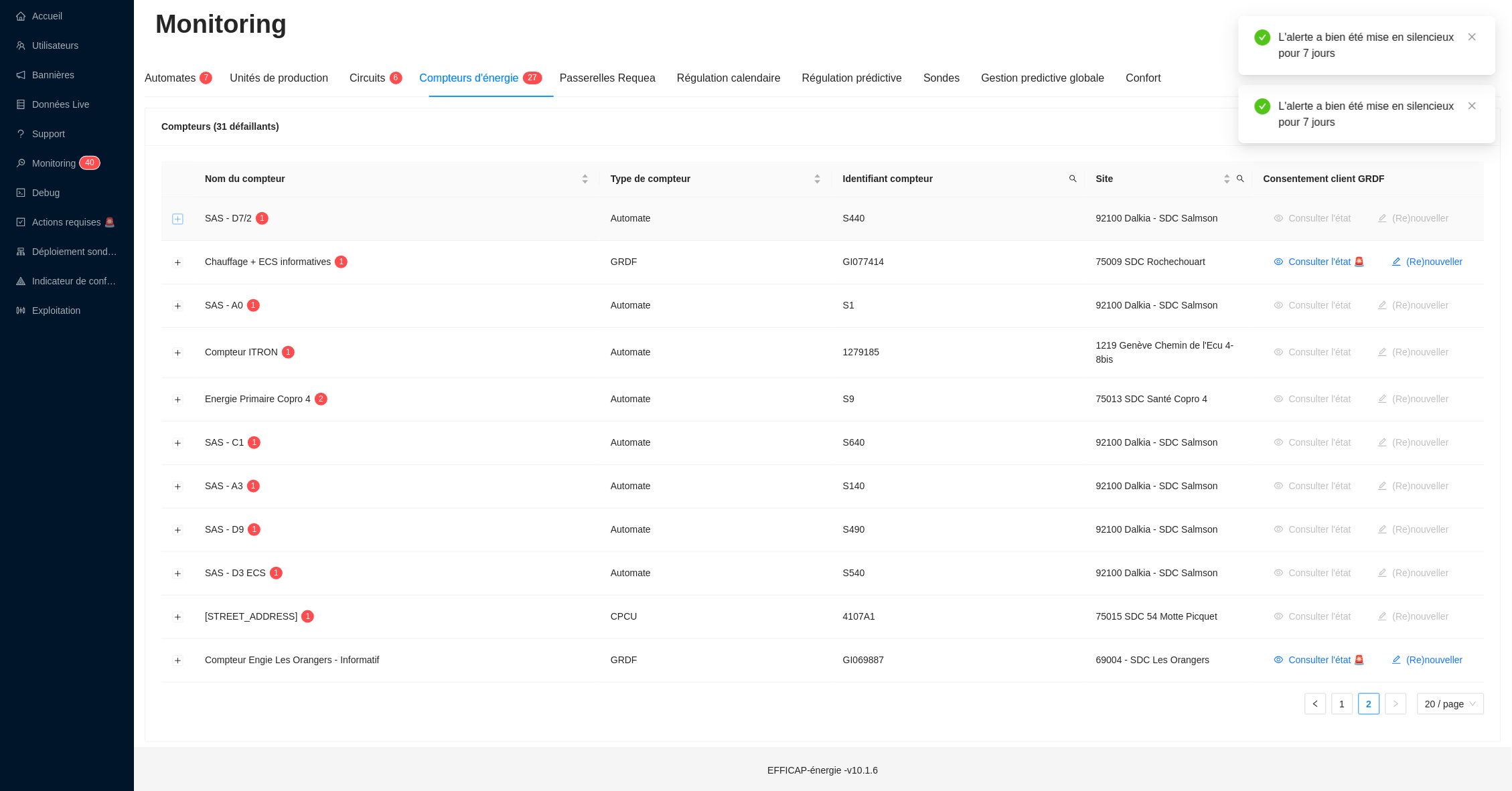
click at [179, 219] on button "Développer la ligne" at bounding box center [178, 220] width 10 height 10
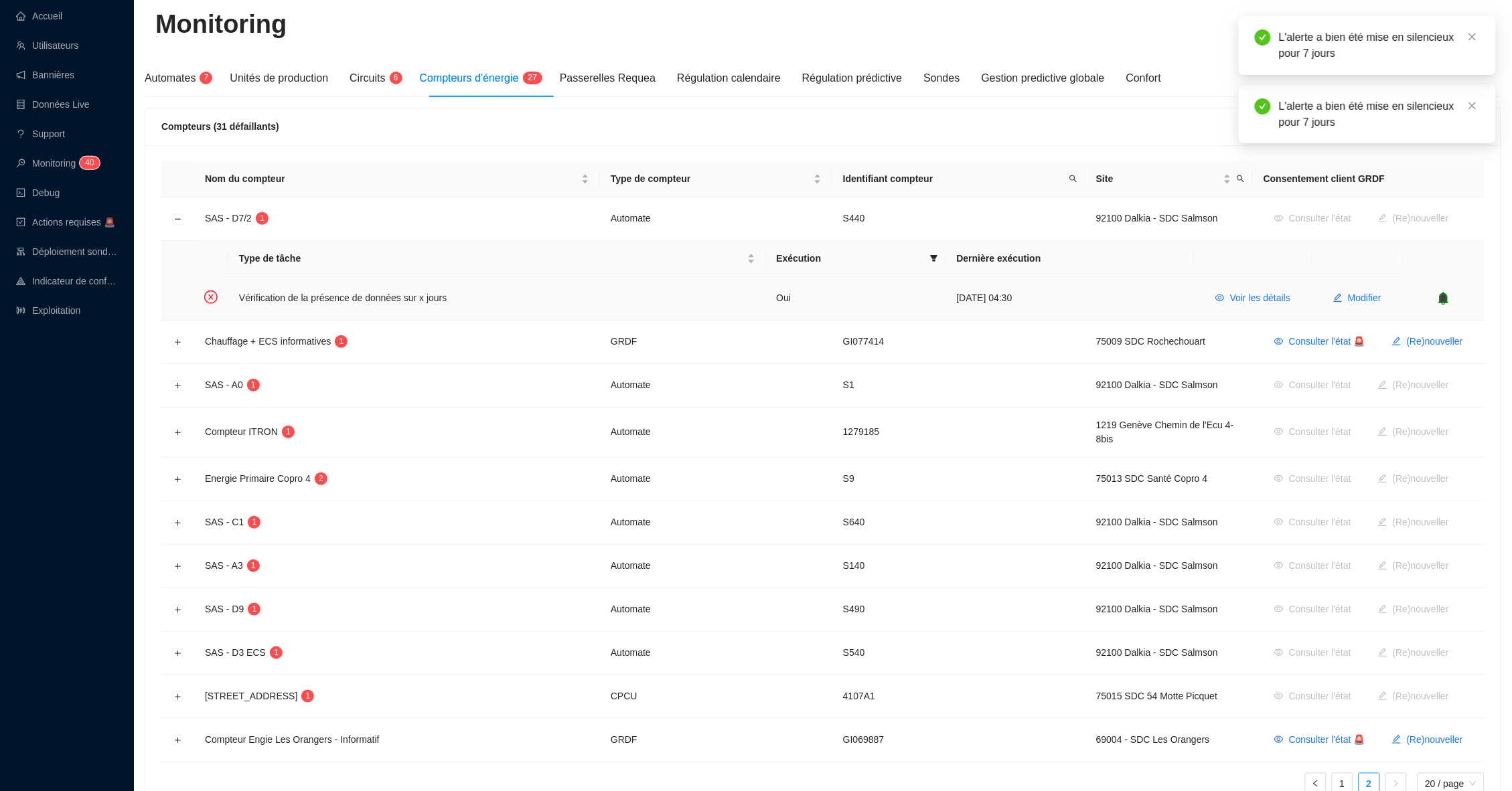
click at [1447, 294] on icon "bell" at bounding box center [1444, 297] width 9 height 10
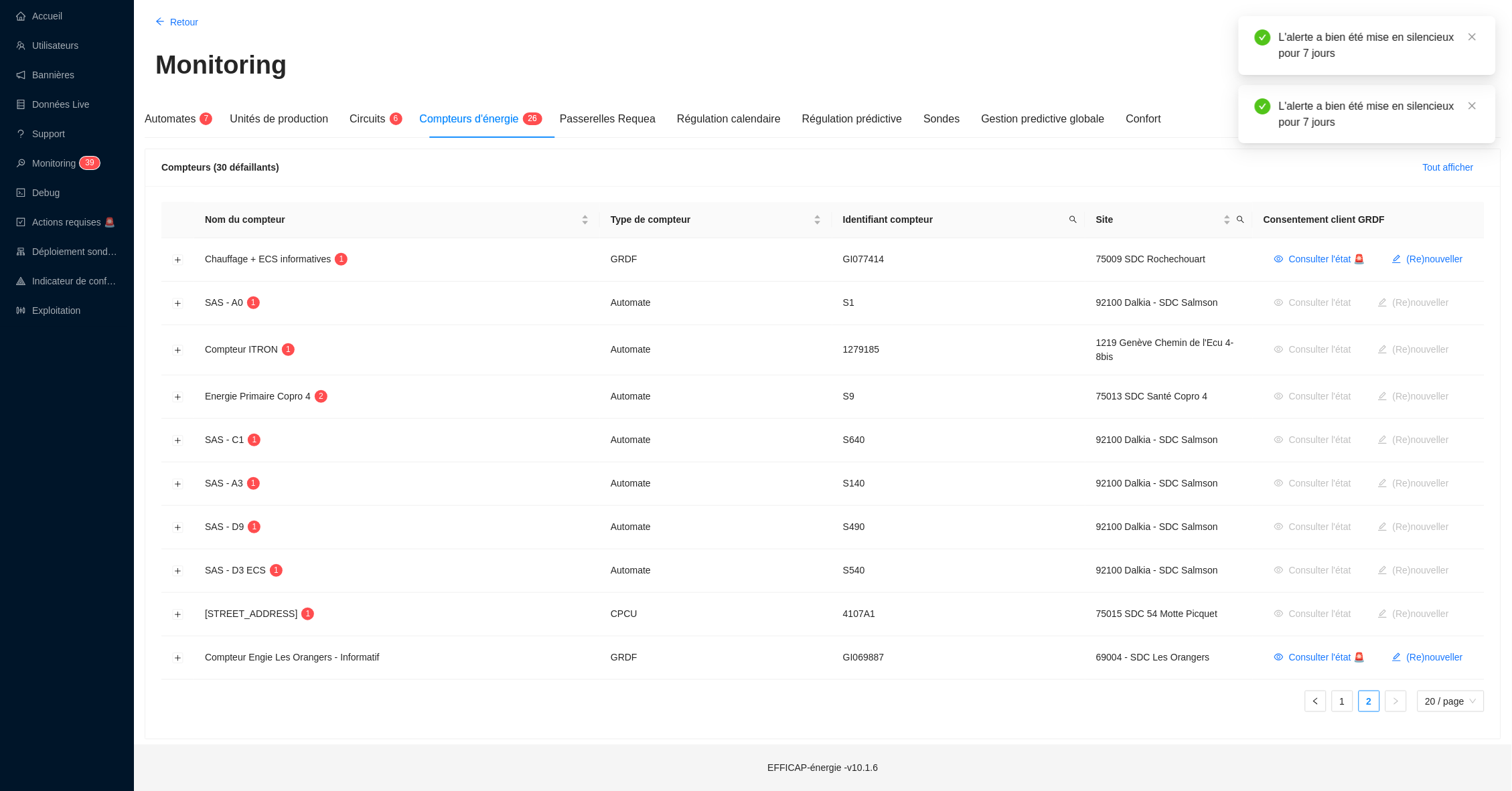
scroll to position [45, 0]
click at [180, 301] on button "Développer la ligne" at bounding box center [178, 306] width 10 height 10
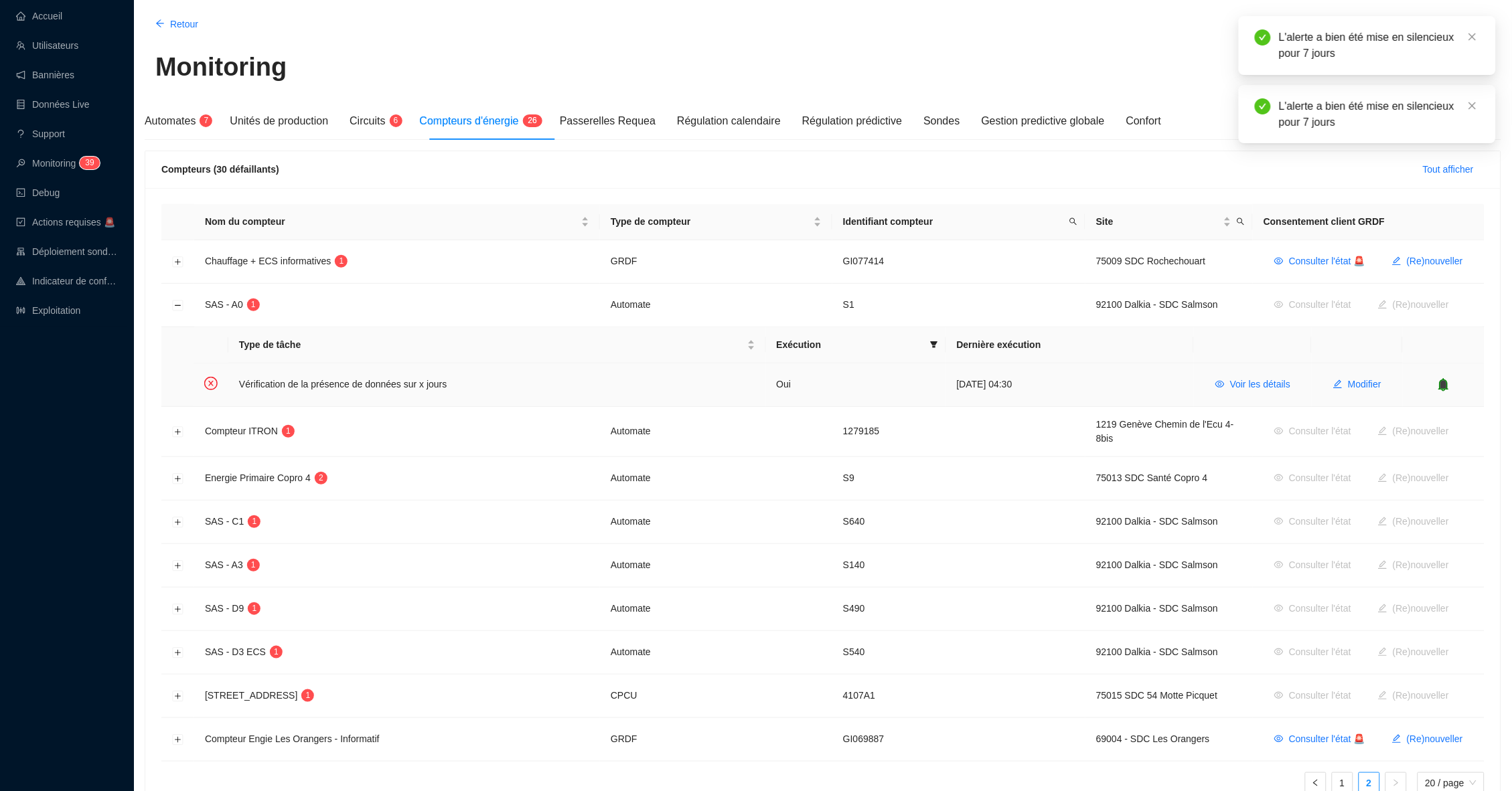
click at [1446, 382] on icon "bell" at bounding box center [1444, 384] width 9 height 10
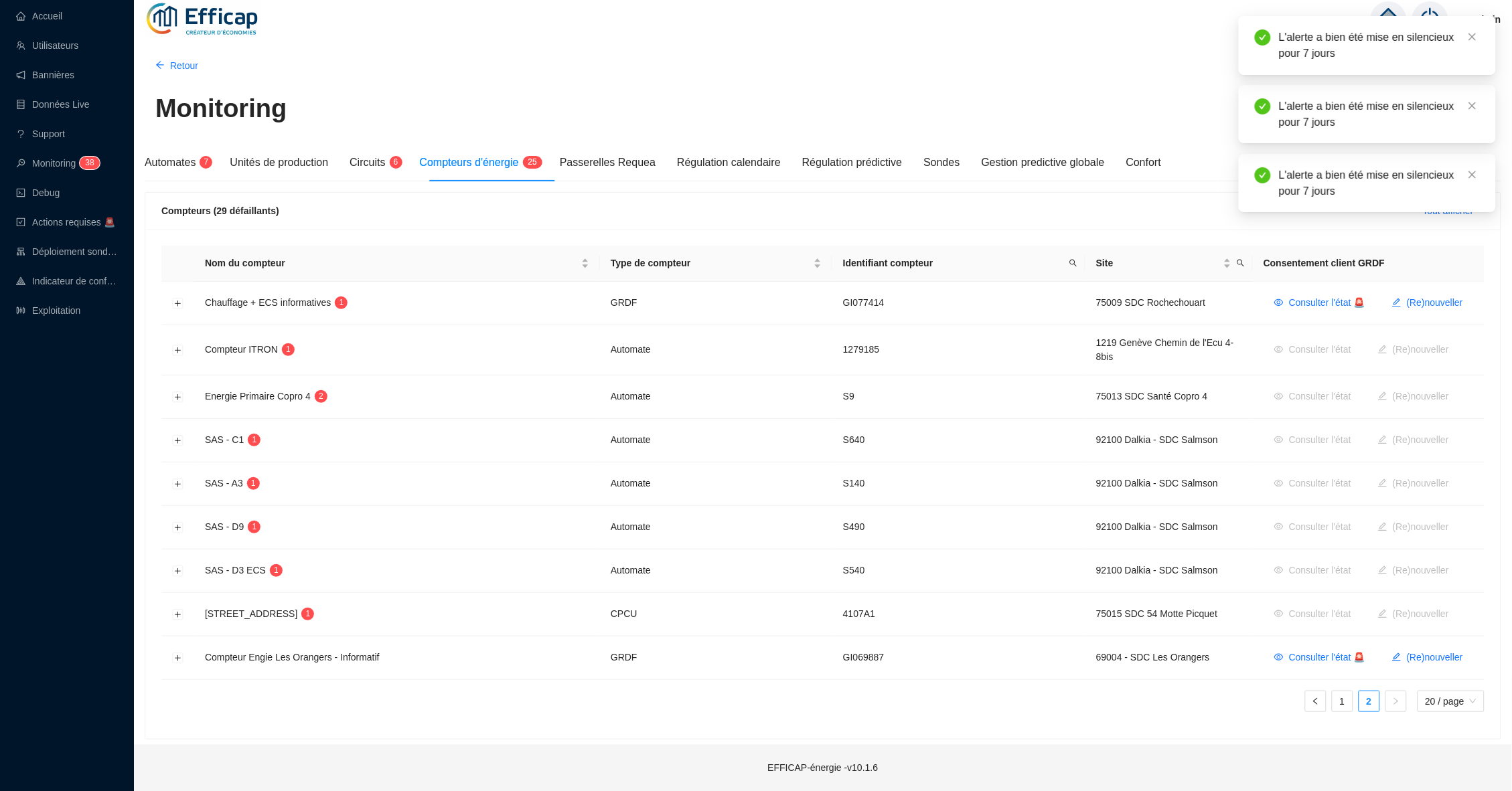
scroll to position [2, 0]
click at [176, 440] on button "Développer la ligne" at bounding box center [178, 443] width 10 height 10
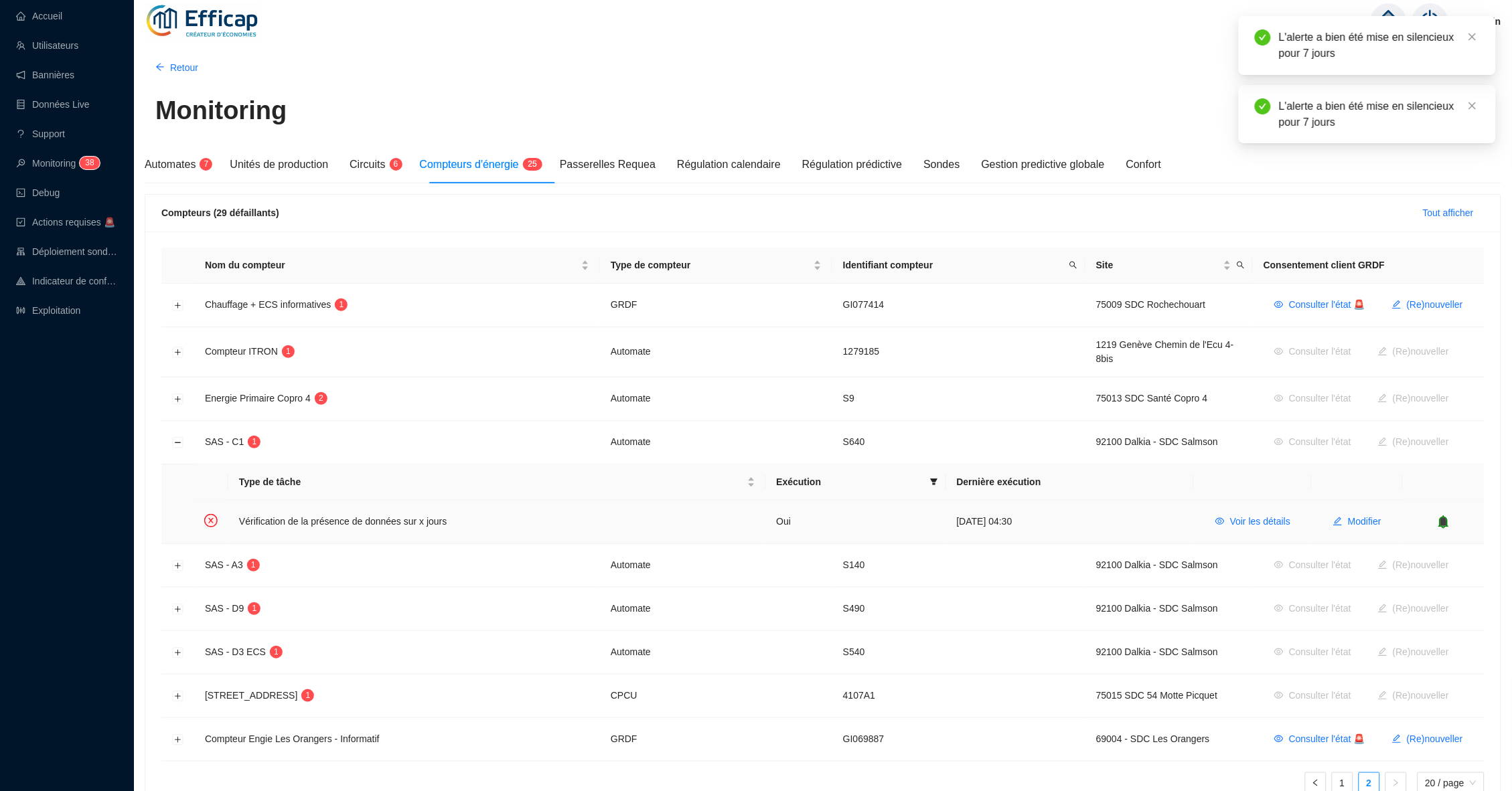
click at [1440, 519] on icon "bell" at bounding box center [1443, 522] width 13 height 13
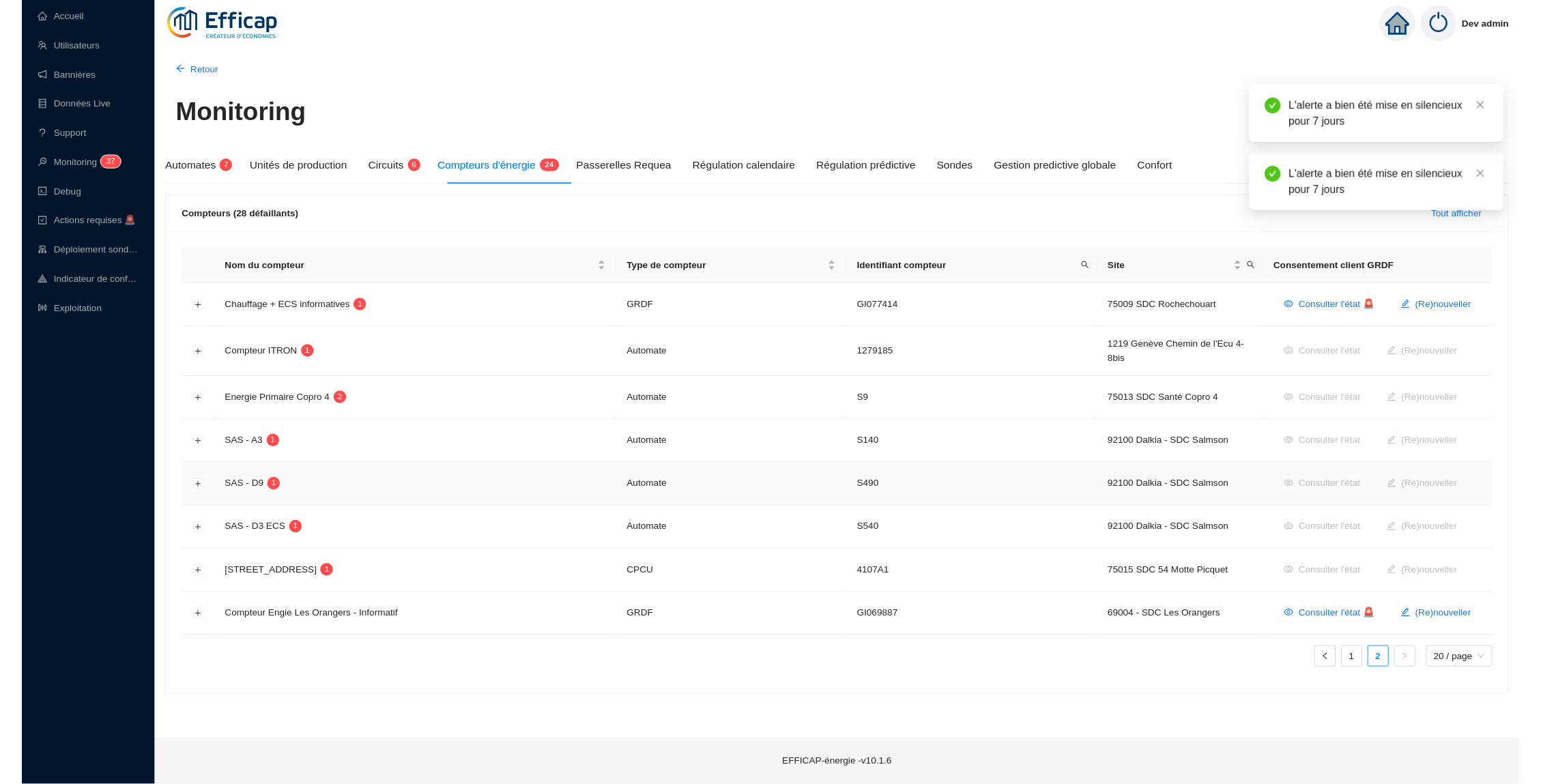
scroll to position [0, 0]
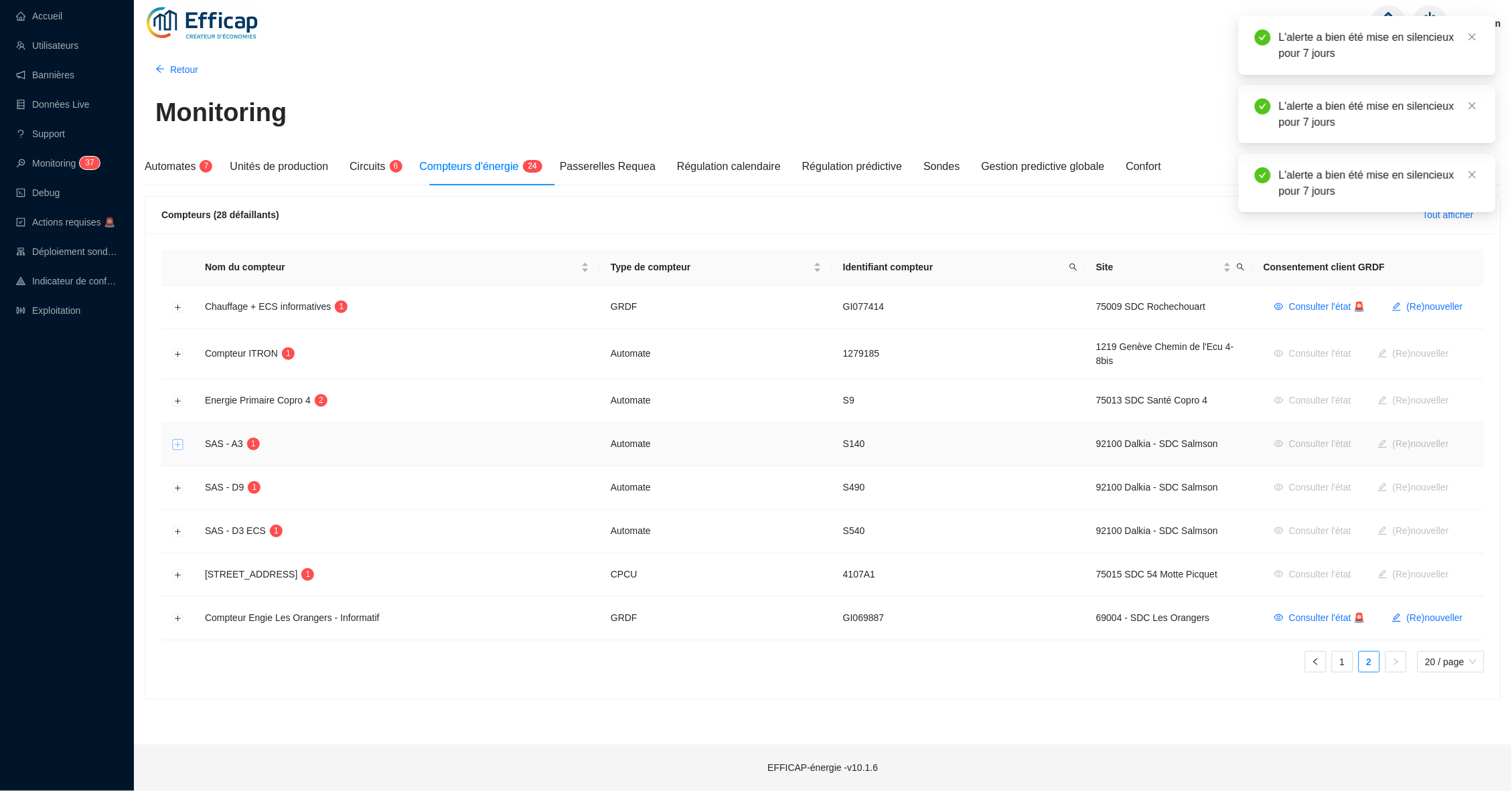
click at [175, 442] on button "Développer la ligne" at bounding box center [178, 445] width 10 height 10
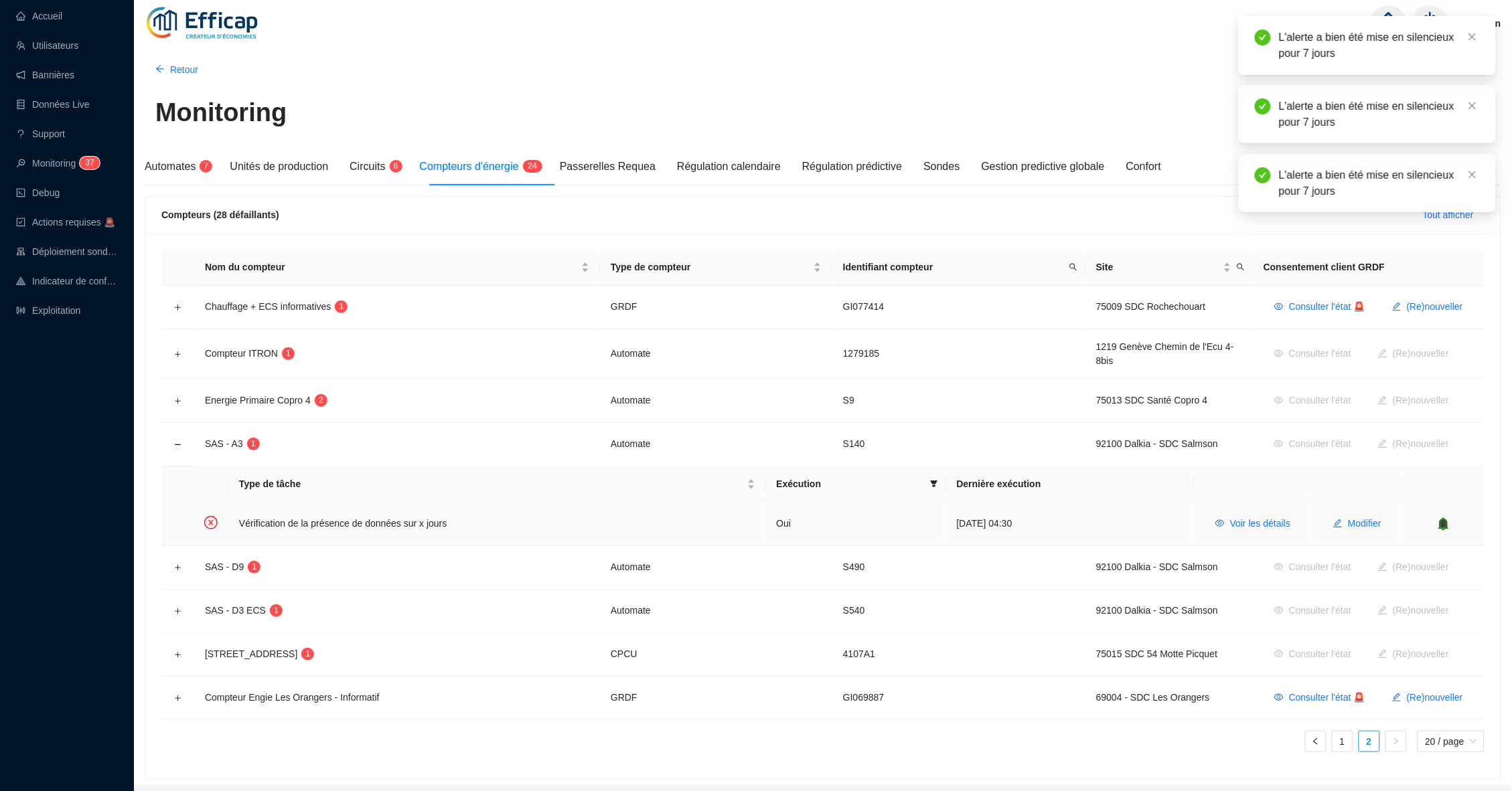
click at [1447, 522] on icon "bell" at bounding box center [1444, 523] width 9 height 10
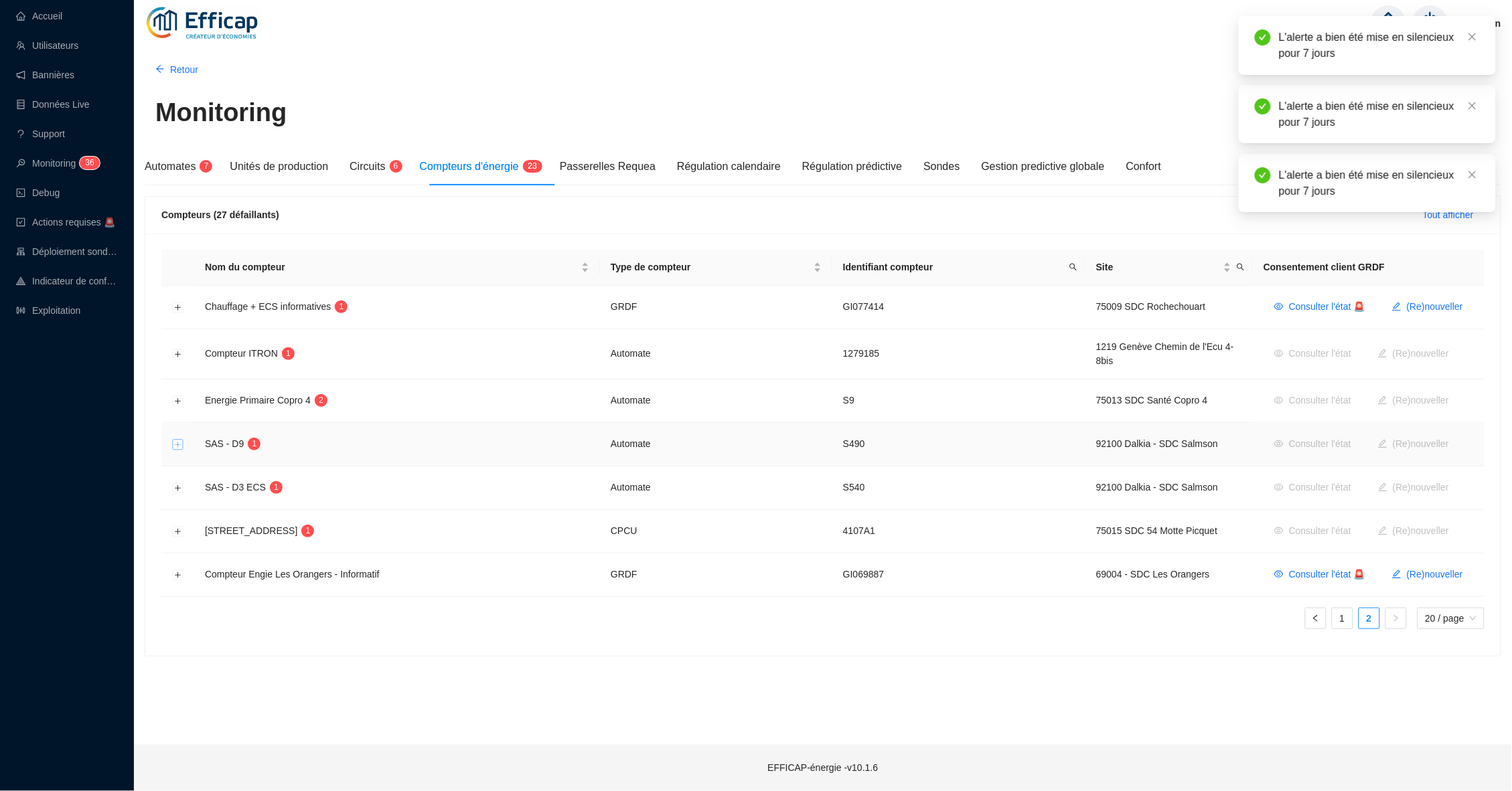
click at [174, 441] on button "Développer la ligne" at bounding box center [178, 445] width 10 height 10
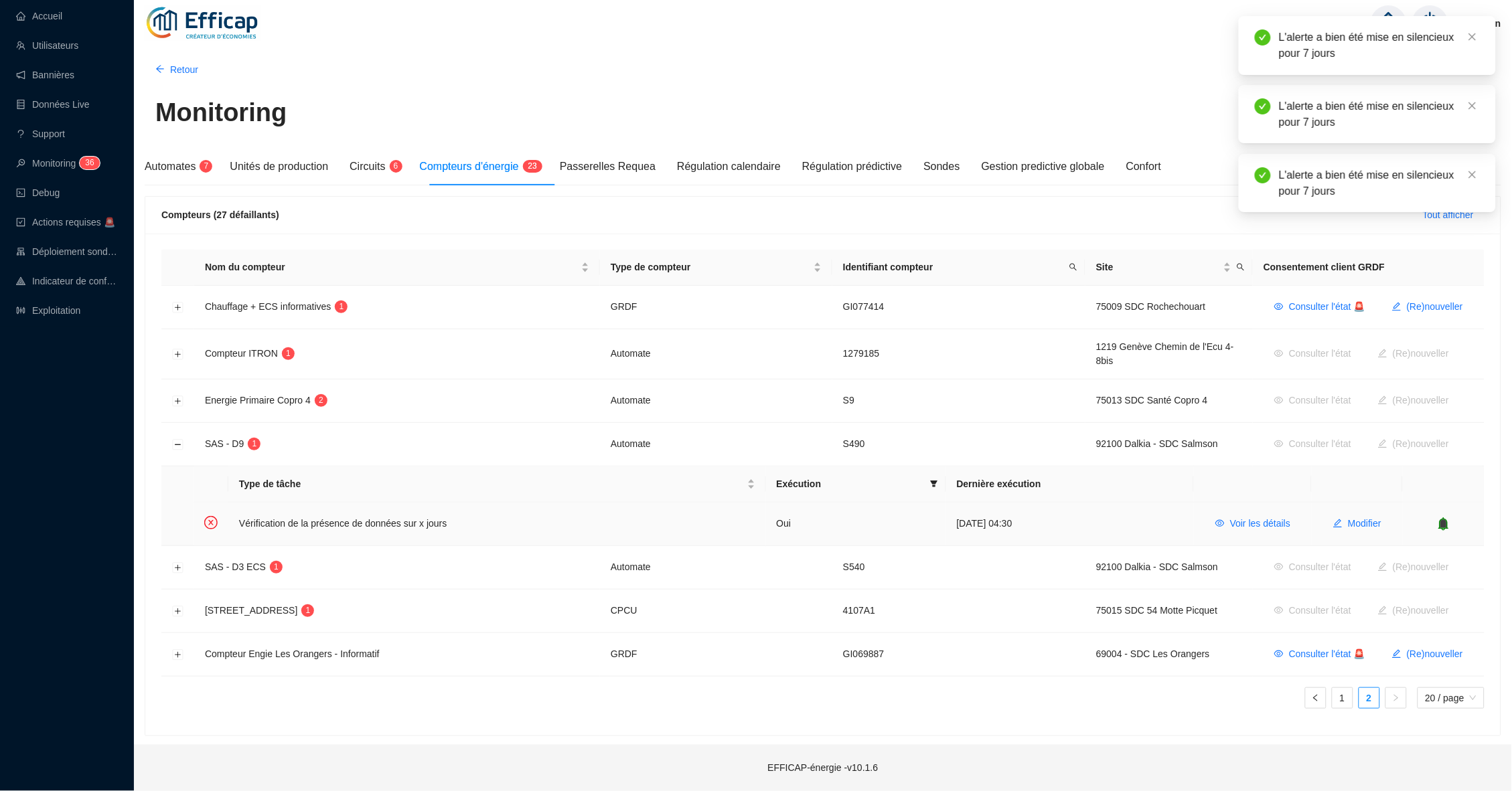
click at [1439, 523] on icon "bell" at bounding box center [1443, 523] width 13 height 13
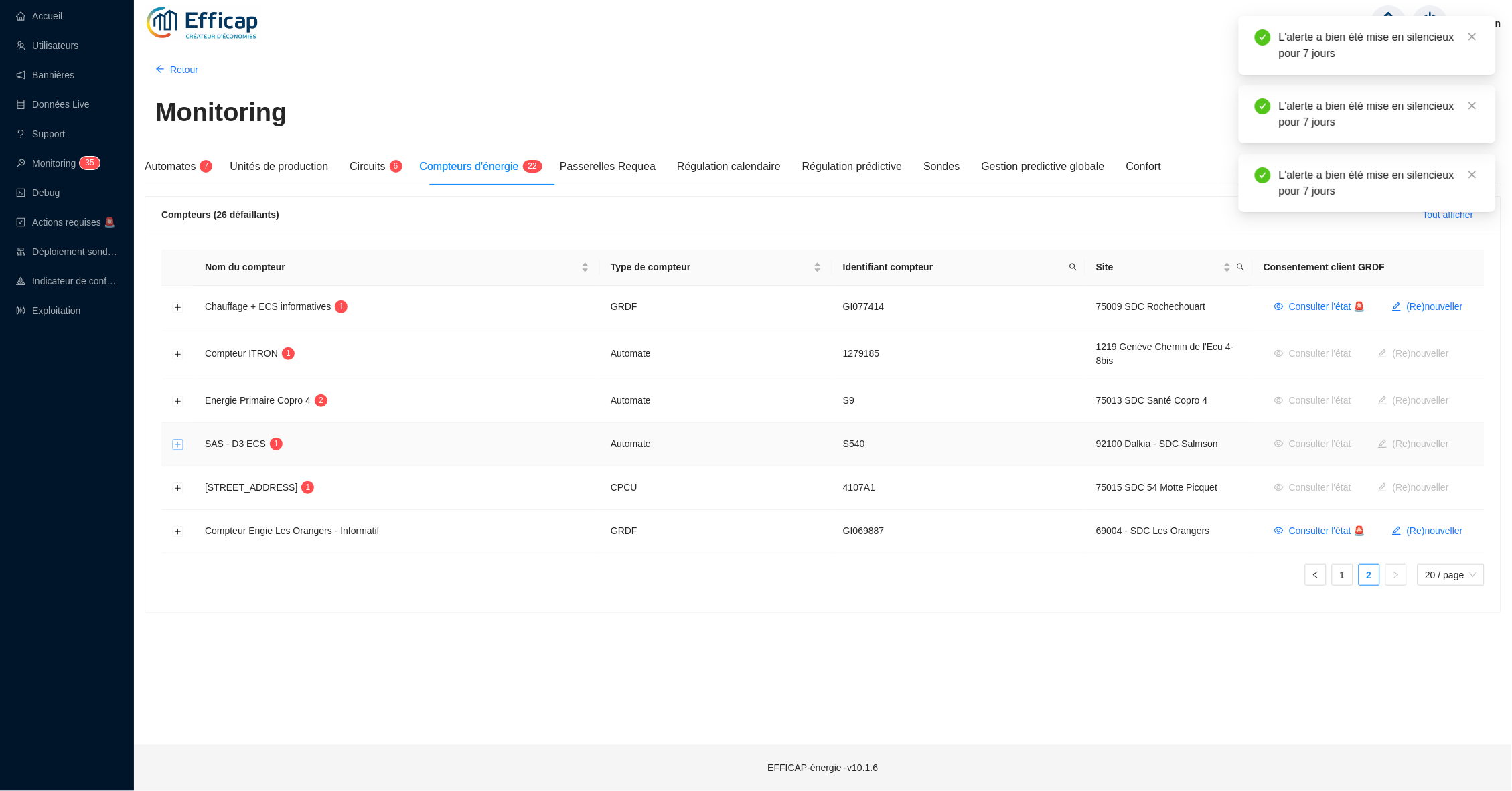
click at [180, 444] on button "Développer la ligne" at bounding box center [178, 445] width 10 height 10
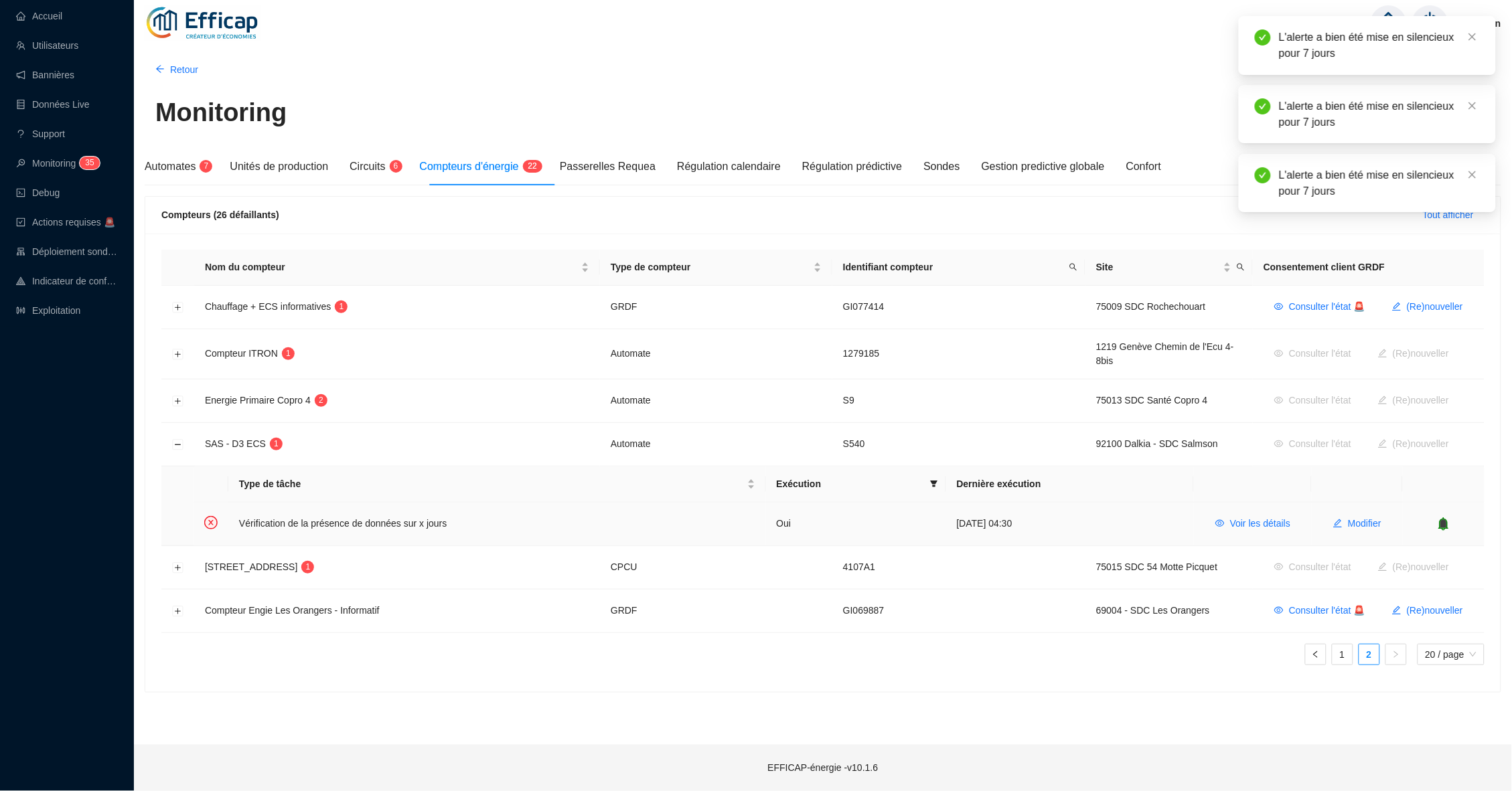
click at [1444, 519] on icon "bell" at bounding box center [1444, 523] width 9 height 10
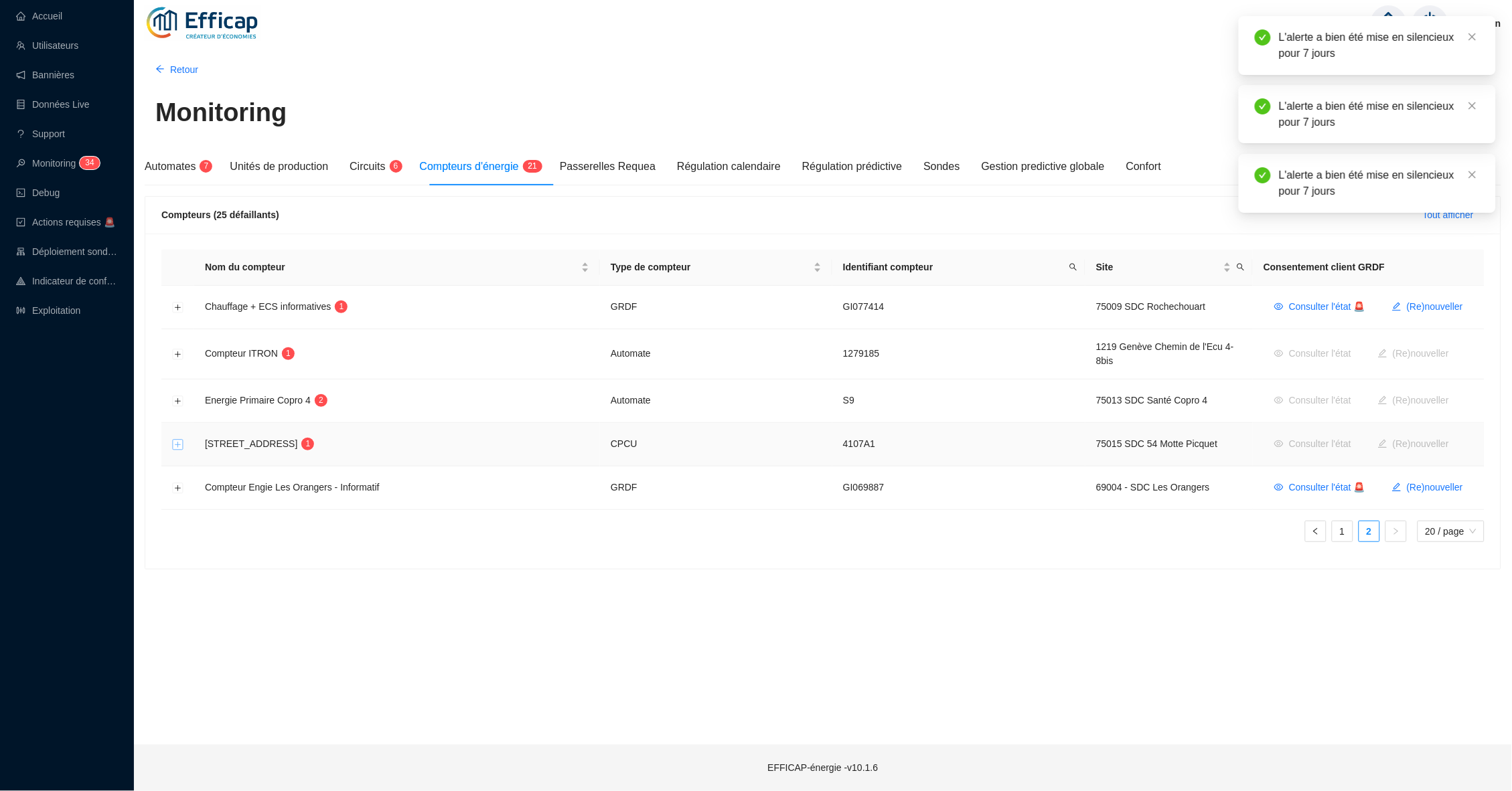
click at [174, 445] on button "Développer la ligne" at bounding box center [178, 445] width 10 height 10
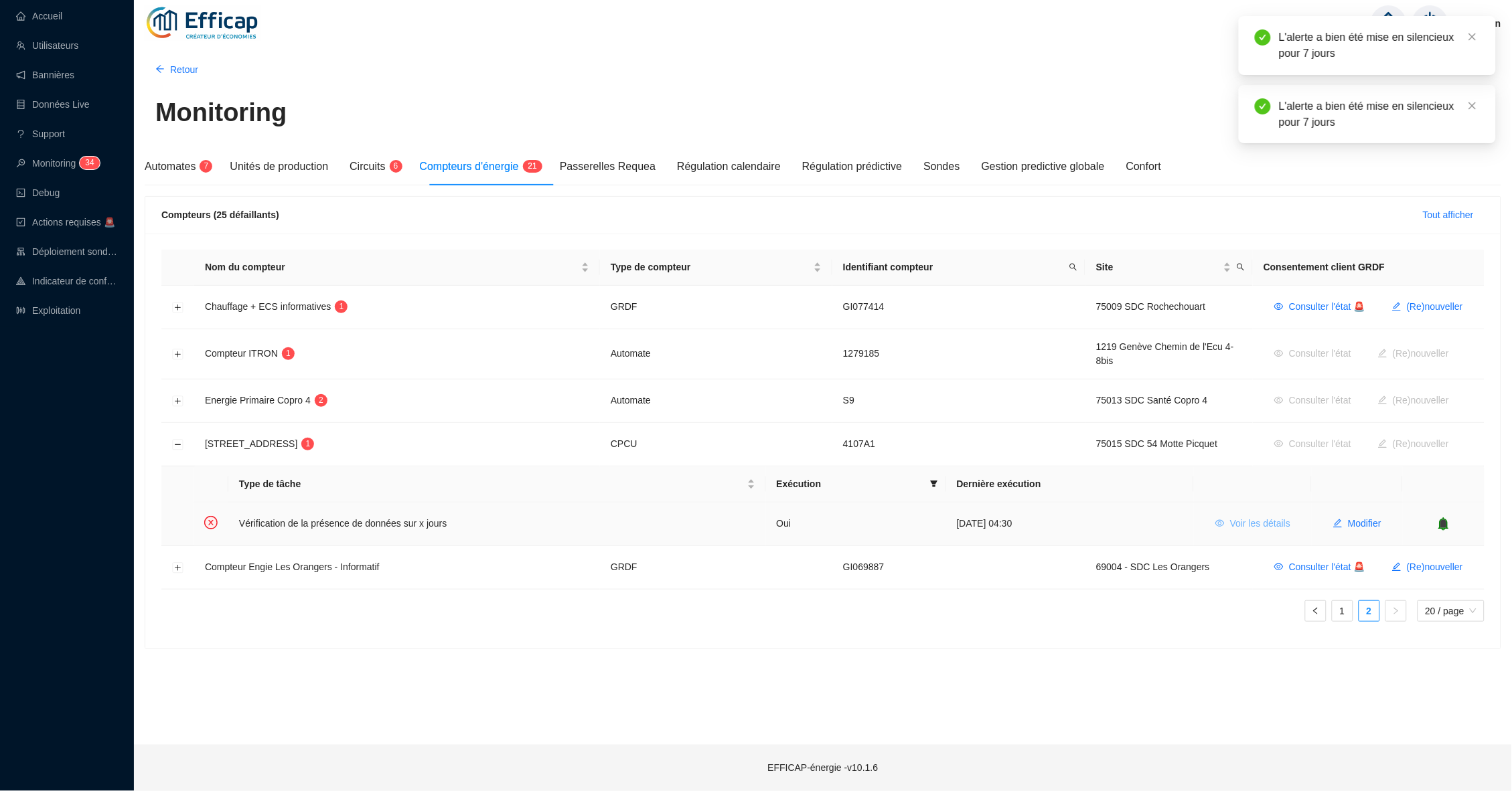
click at [1250, 524] on span "Voir les détails" at bounding box center [1260, 524] width 60 height 14
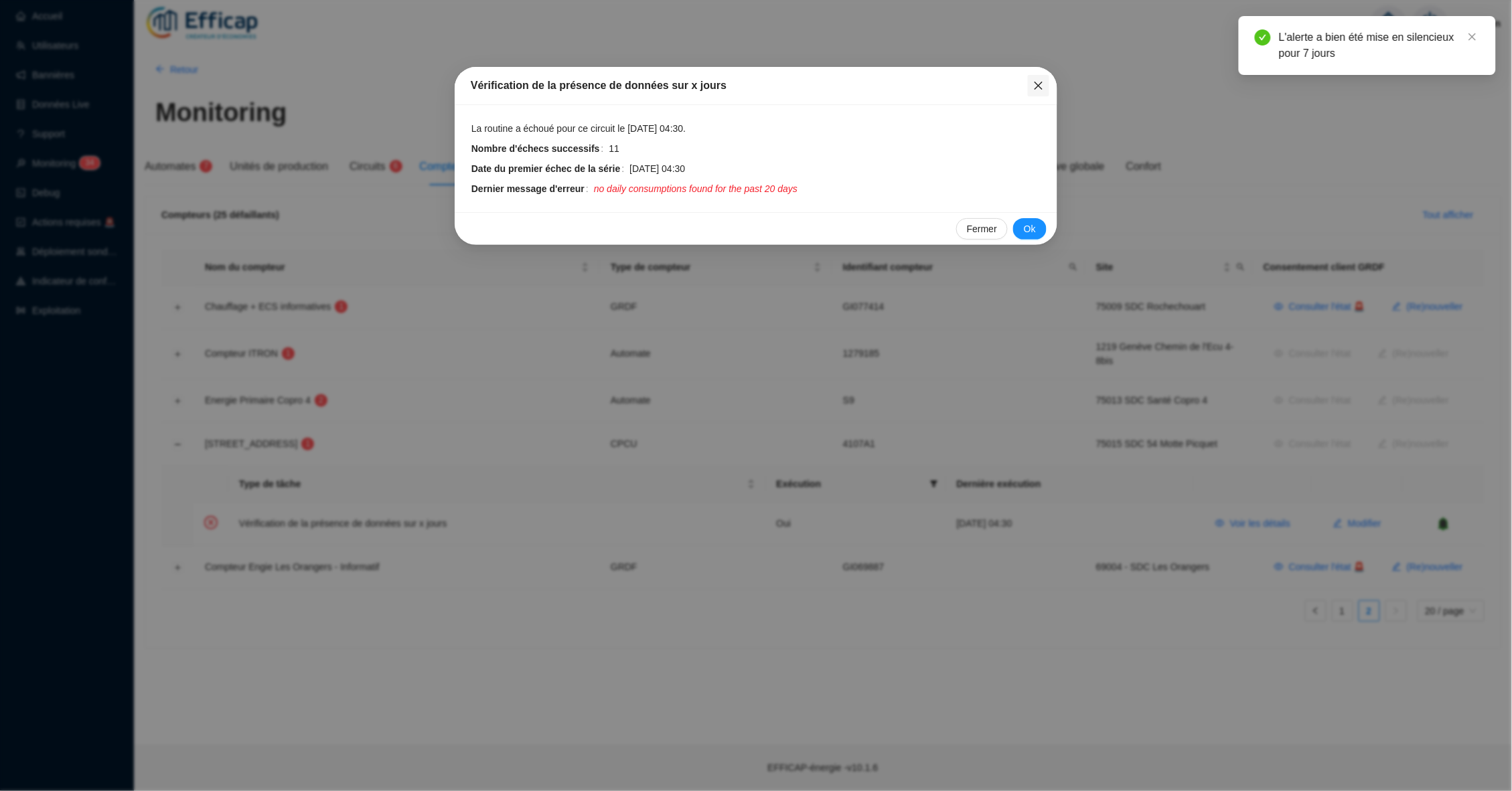
click at [1036, 83] on icon "close" at bounding box center [1038, 85] width 10 height 10
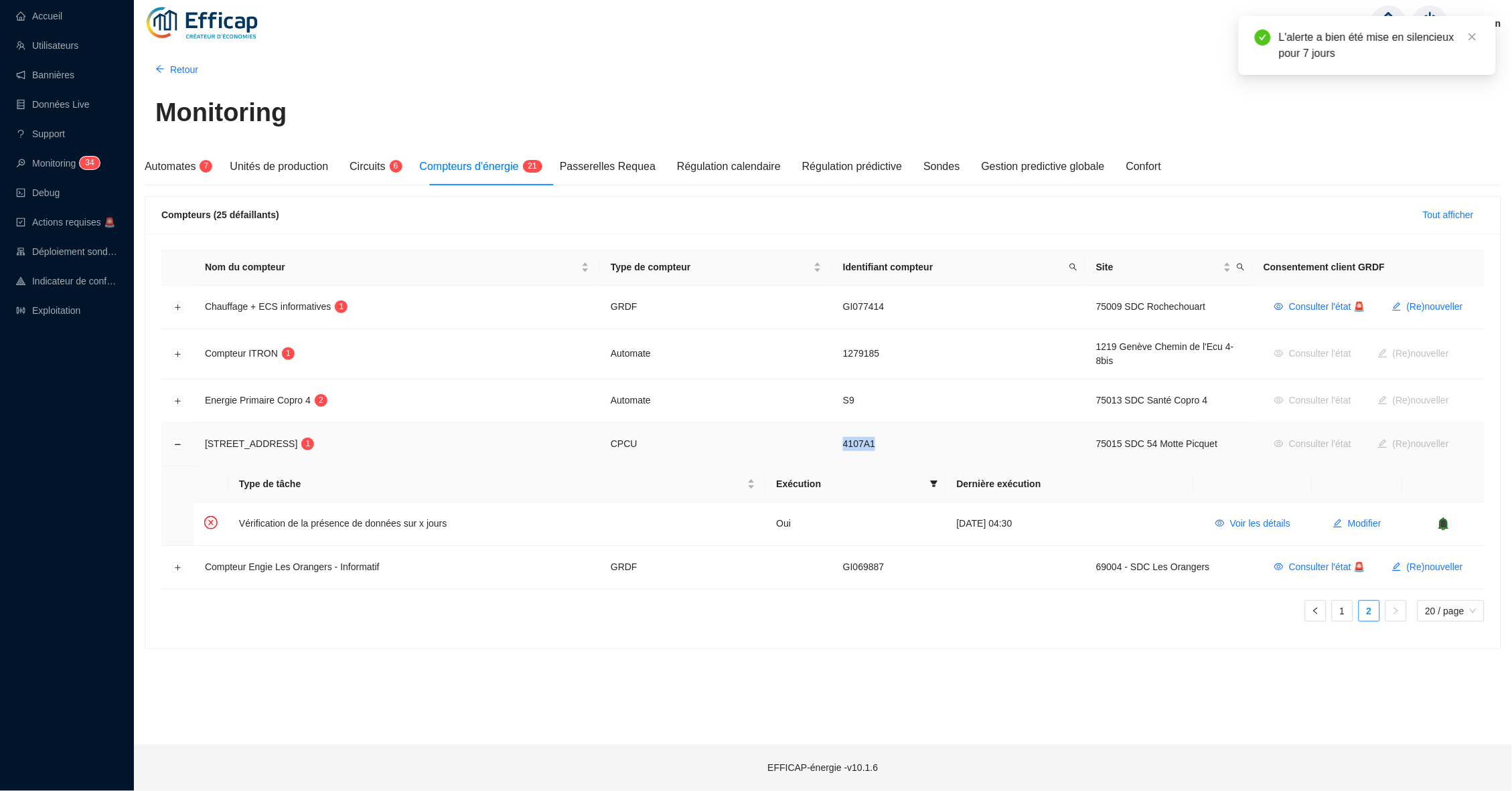
drag, startPoint x: 889, startPoint y: 436, endPoint x: 837, endPoint y: 435, distance: 52.0
click at [836, 436] on td "4107A1" at bounding box center [959, 445] width 253 height 44
copy td "4107A1"
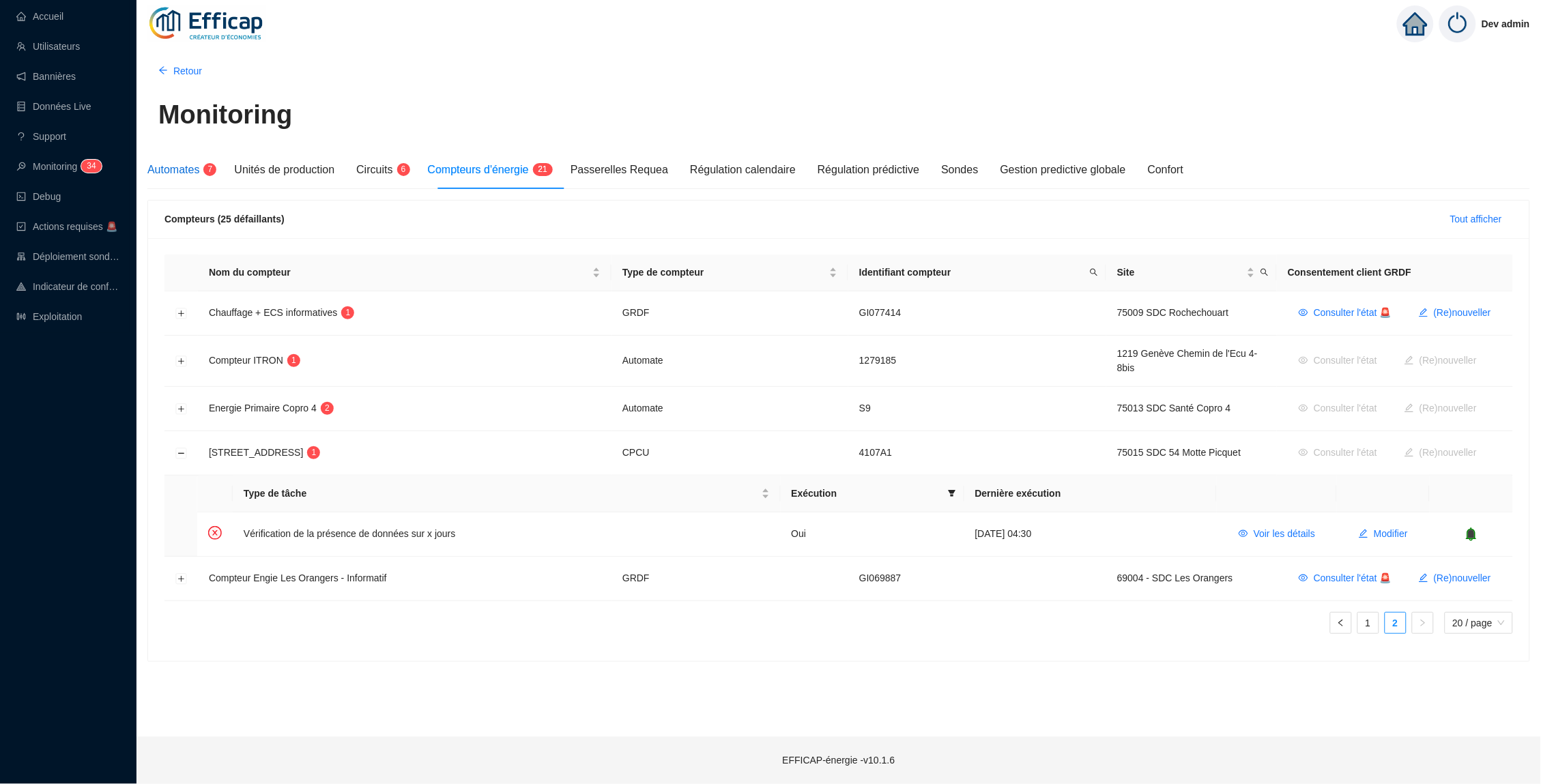
click at [210, 162] on div "Automates 7" at bounding box center [180, 170] width 65 height 16
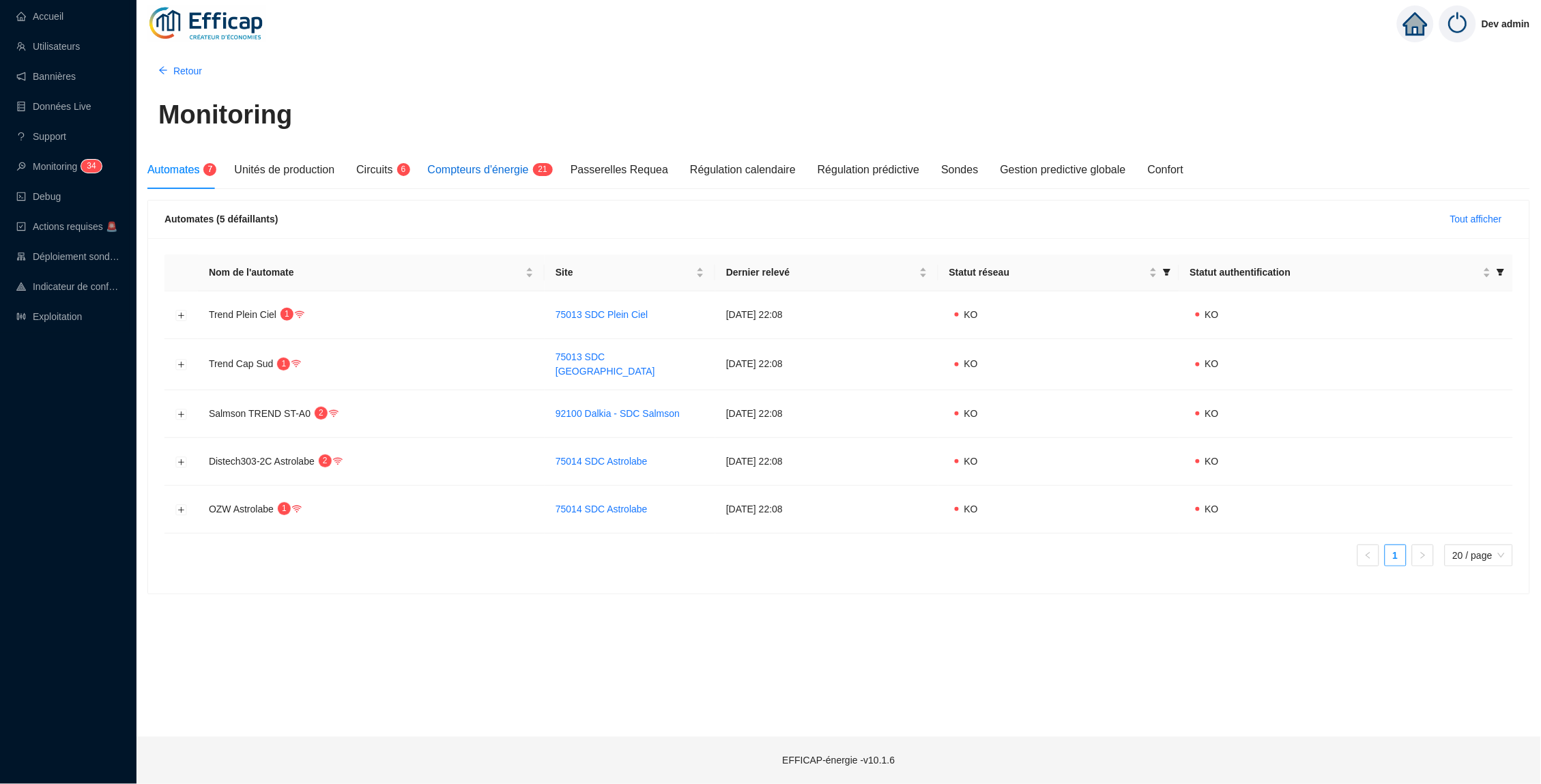
click at [502, 165] on span "Compteurs d'énergie" at bounding box center [478, 169] width 101 height 12
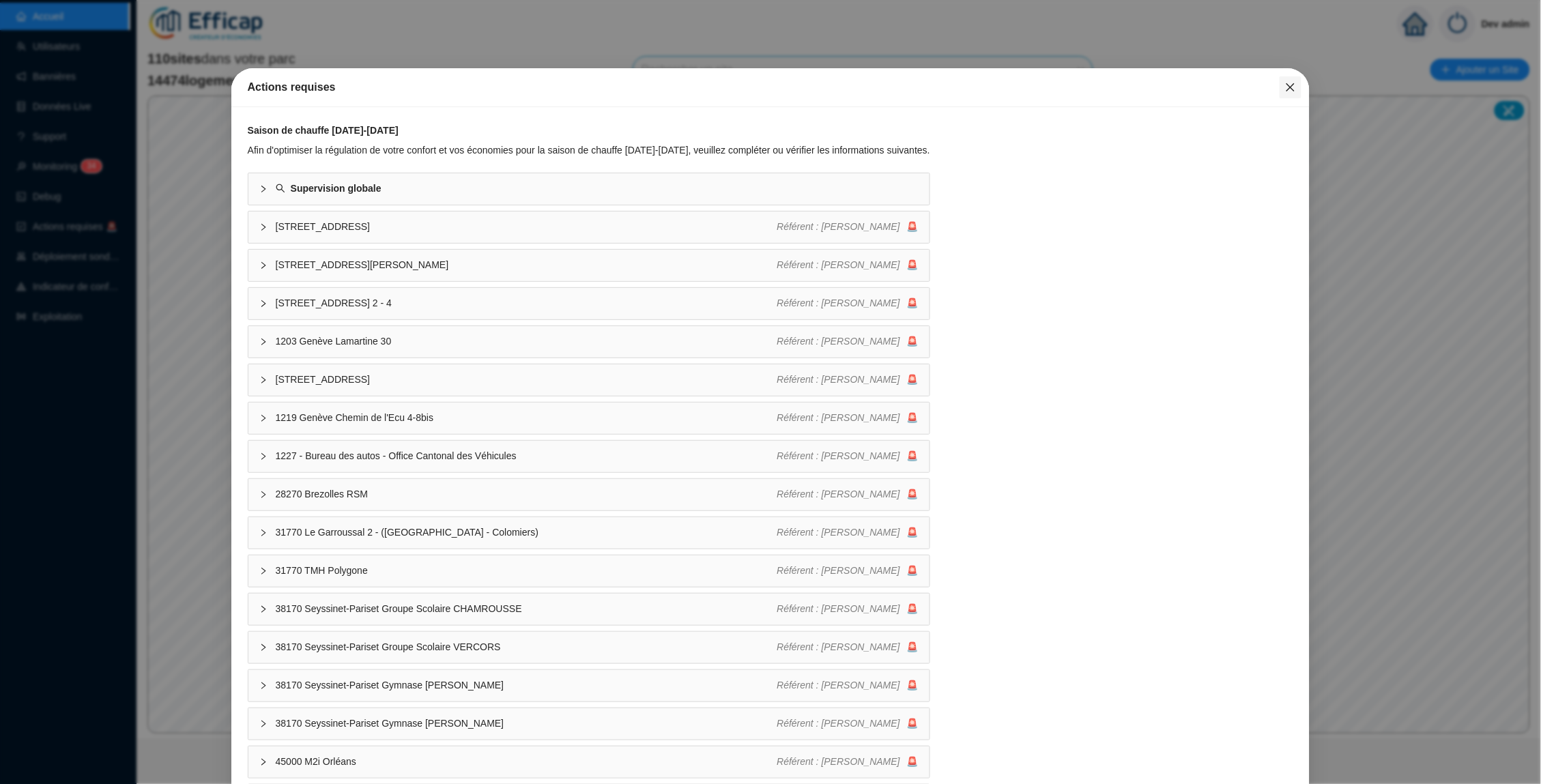
click at [1288, 76] on button "Close" at bounding box center [1290, 87] width 22 height 22
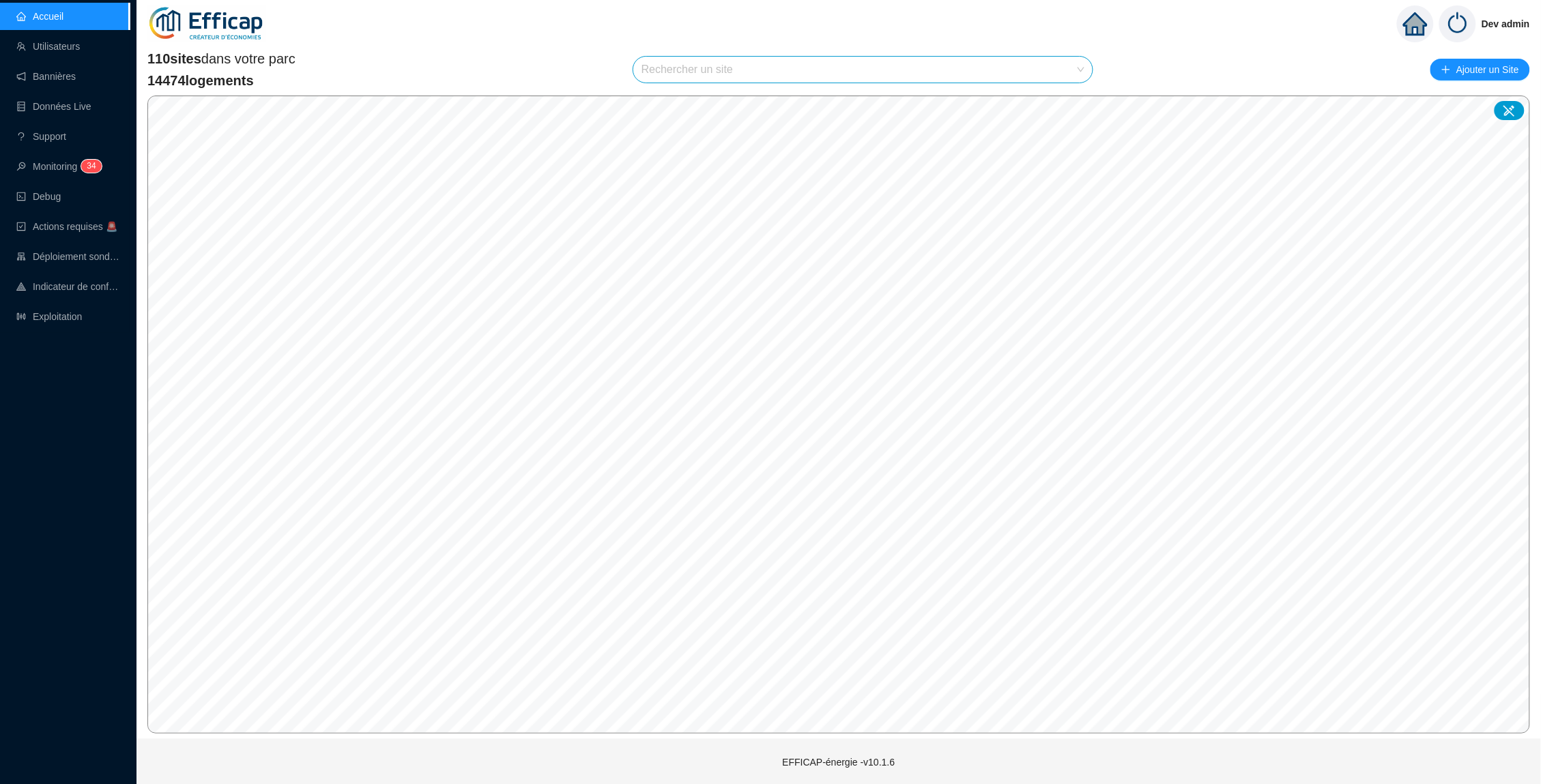
click at [908, 69] on input "search" at bounding box center [856, 69] width 430 height 26
type input "sant"
click at [803, 66] on span "75013 SDC Santé Copro 3" at bounding box center [863, 69] width 443 height 26
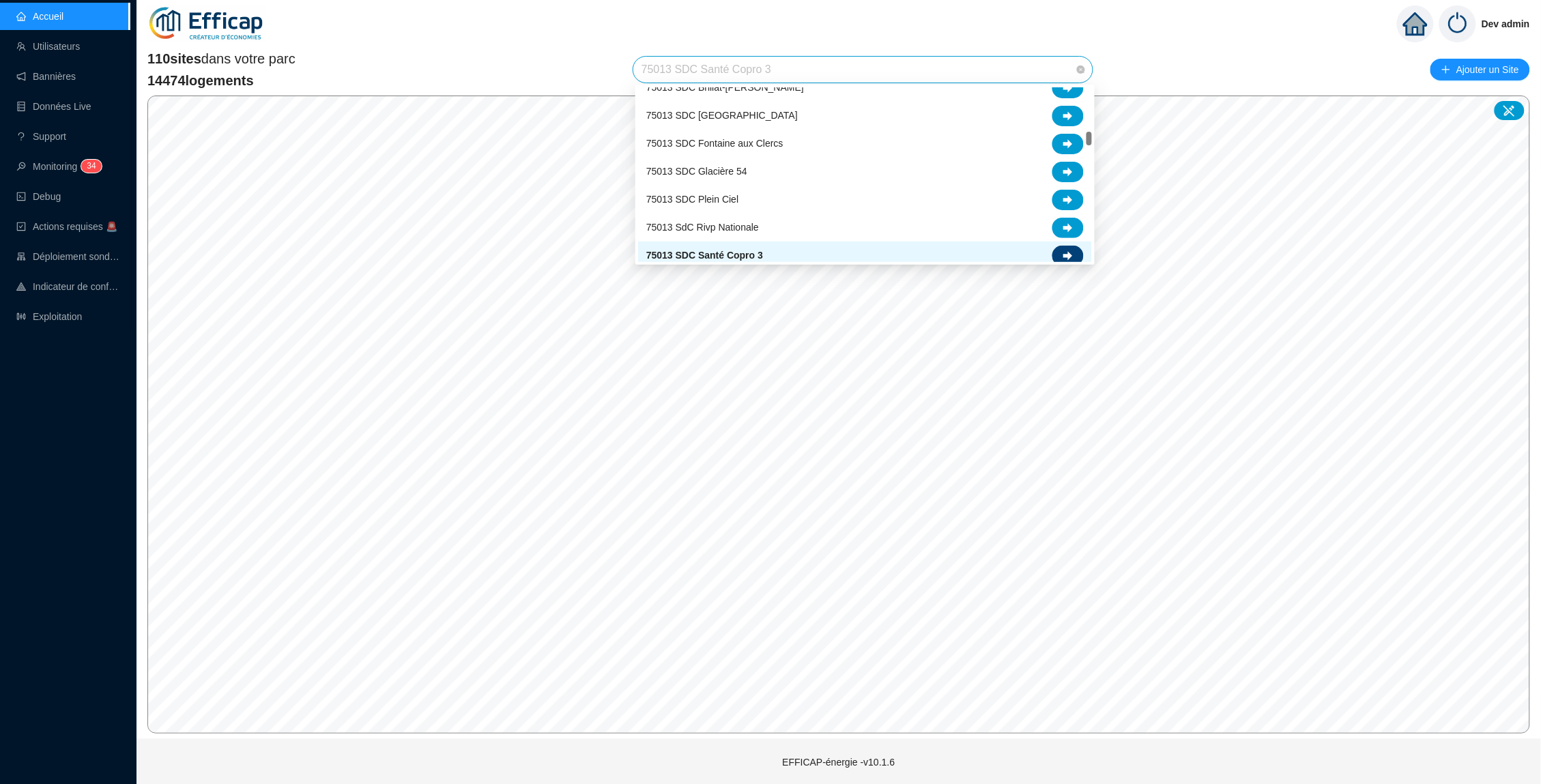
click at [1068, 246] on div at bounding box center [1067, 255] width 31 height 20
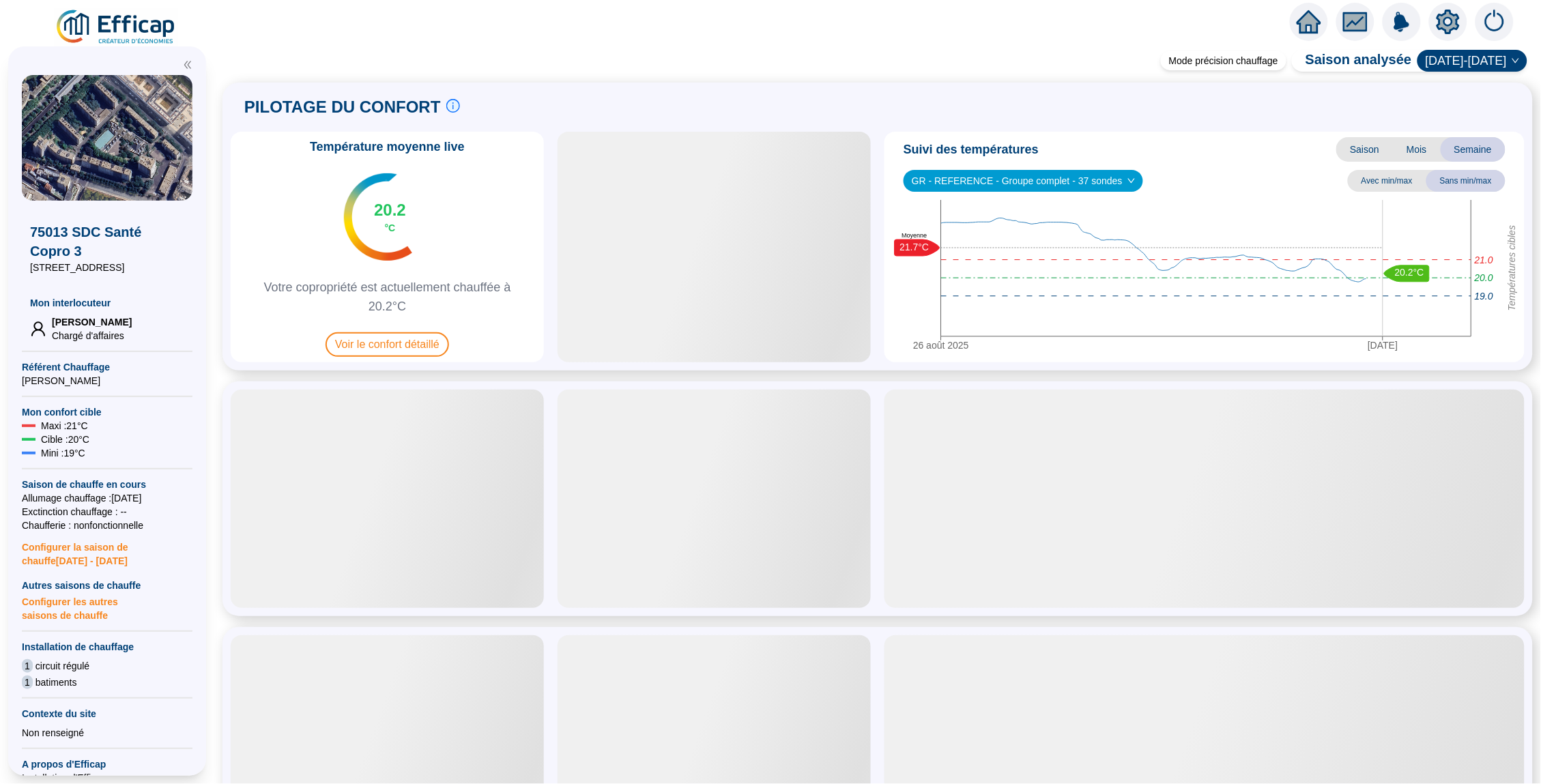
click at [1437, 17] on icon "setting" at bounding box center [1449, 22] width 25 height 25
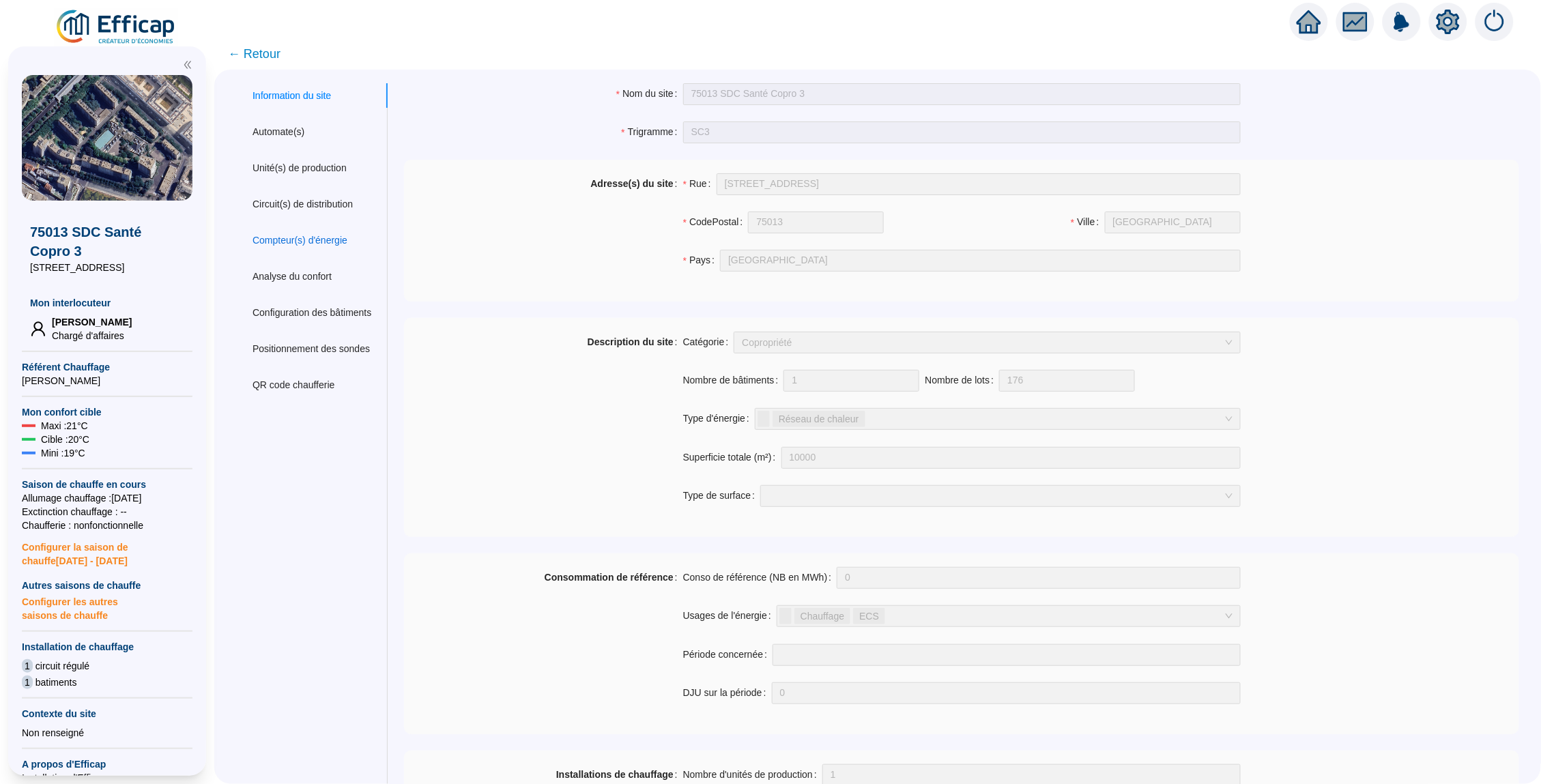
click at [283, 233] on div "Compteur(s) d'énergie" at bounding box center [300, 240] width 95 height 14
